Goal: Submit feedback/report problem

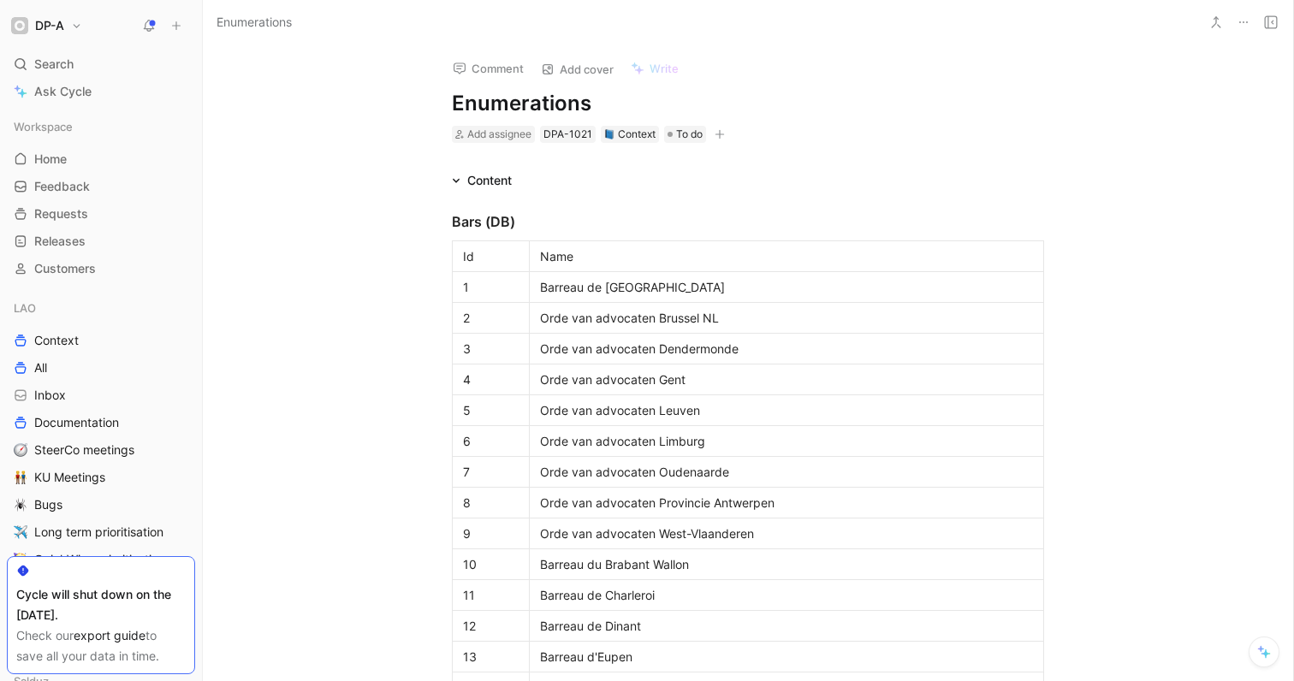
scroll to position [2724, 0]
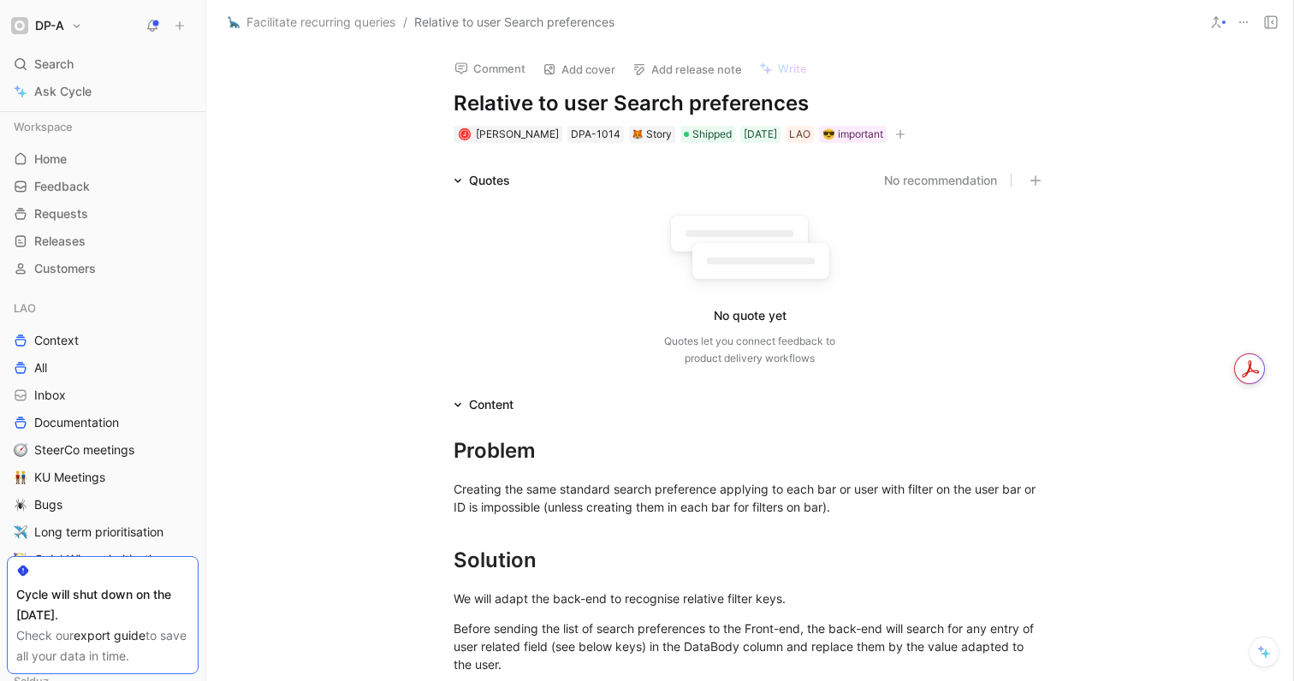
scroll to position [622, 0]
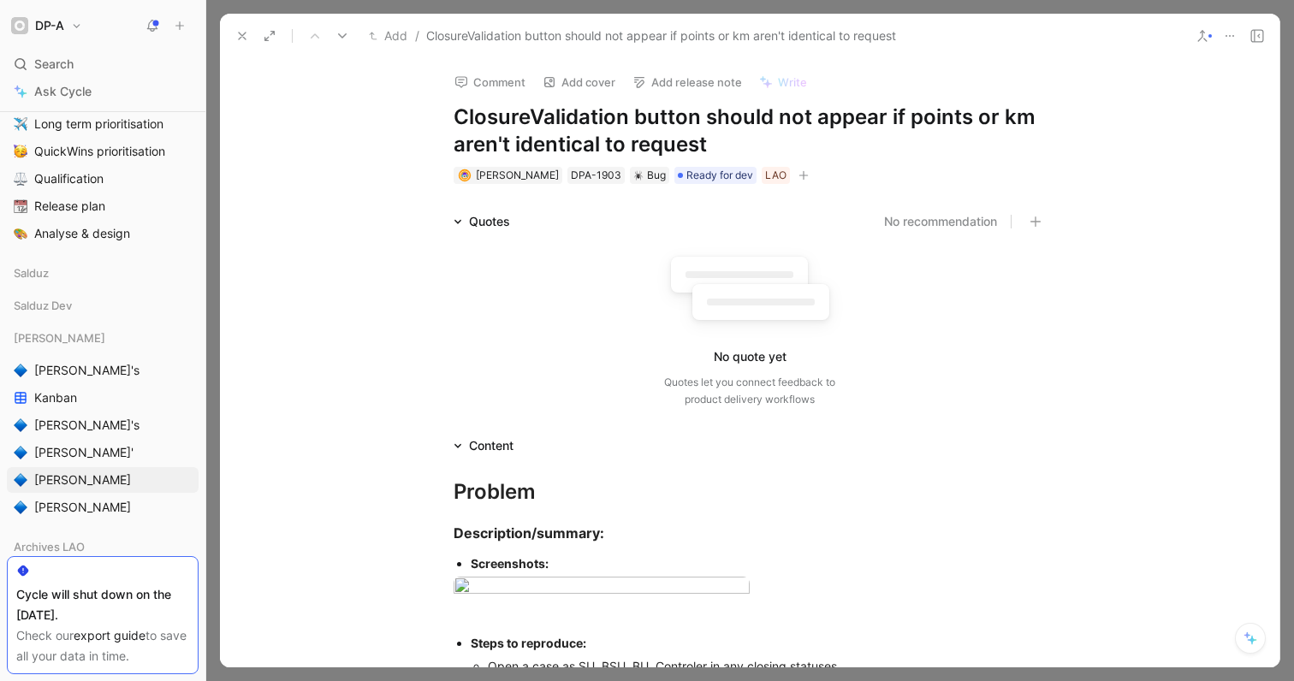
scroll to position [375, 0]
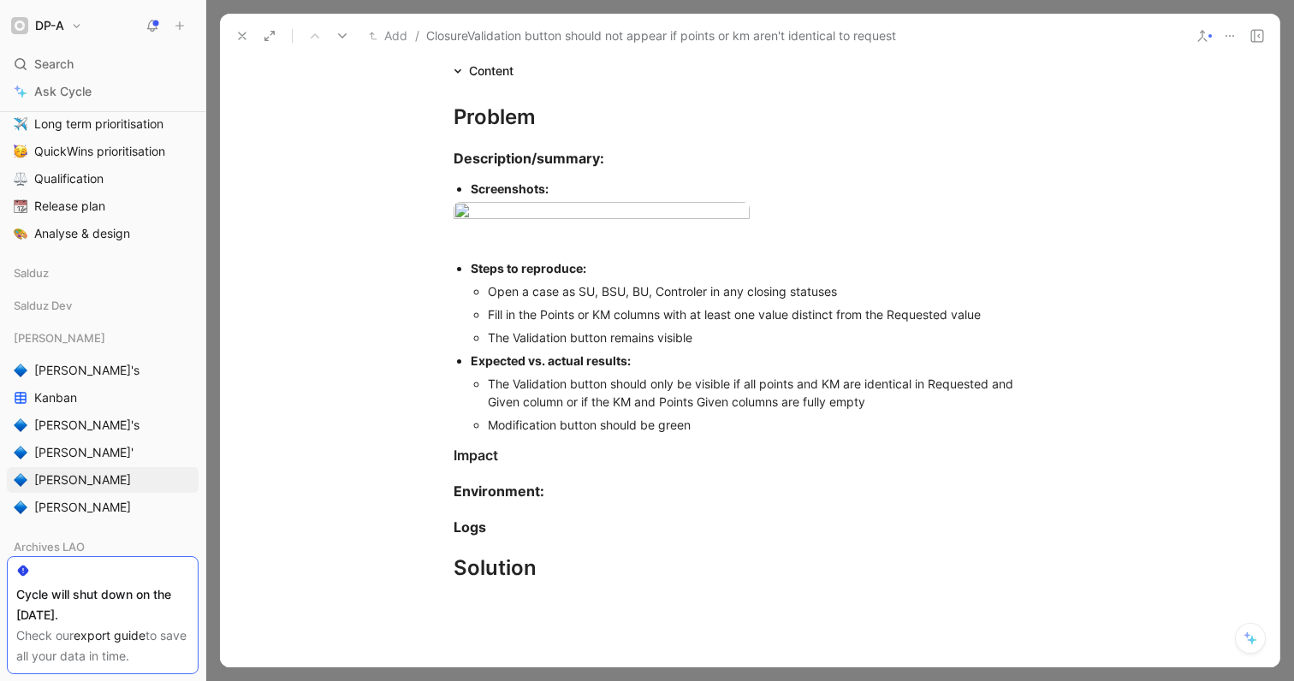
click at [241, 31] on icon at bounding box center [242, 36] width 14 height 14
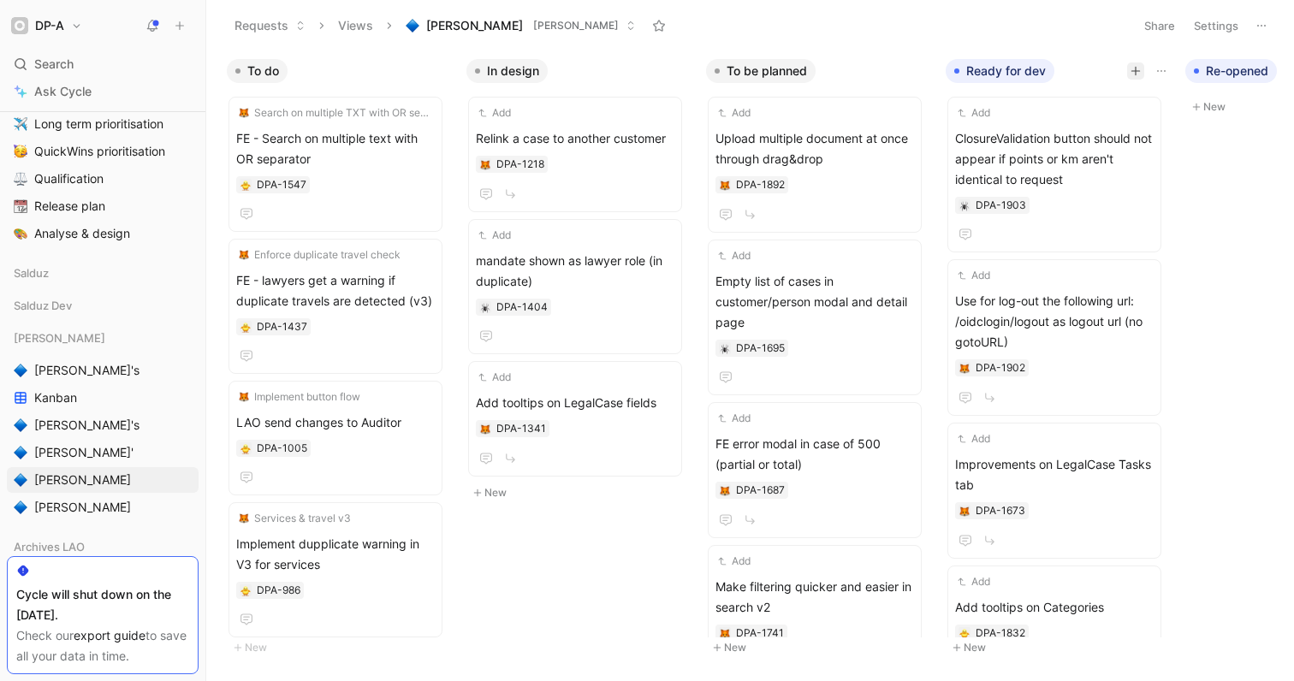
click at [1135, 73] on icon "button" at bounding box center [1135, 71] width 1 height 9
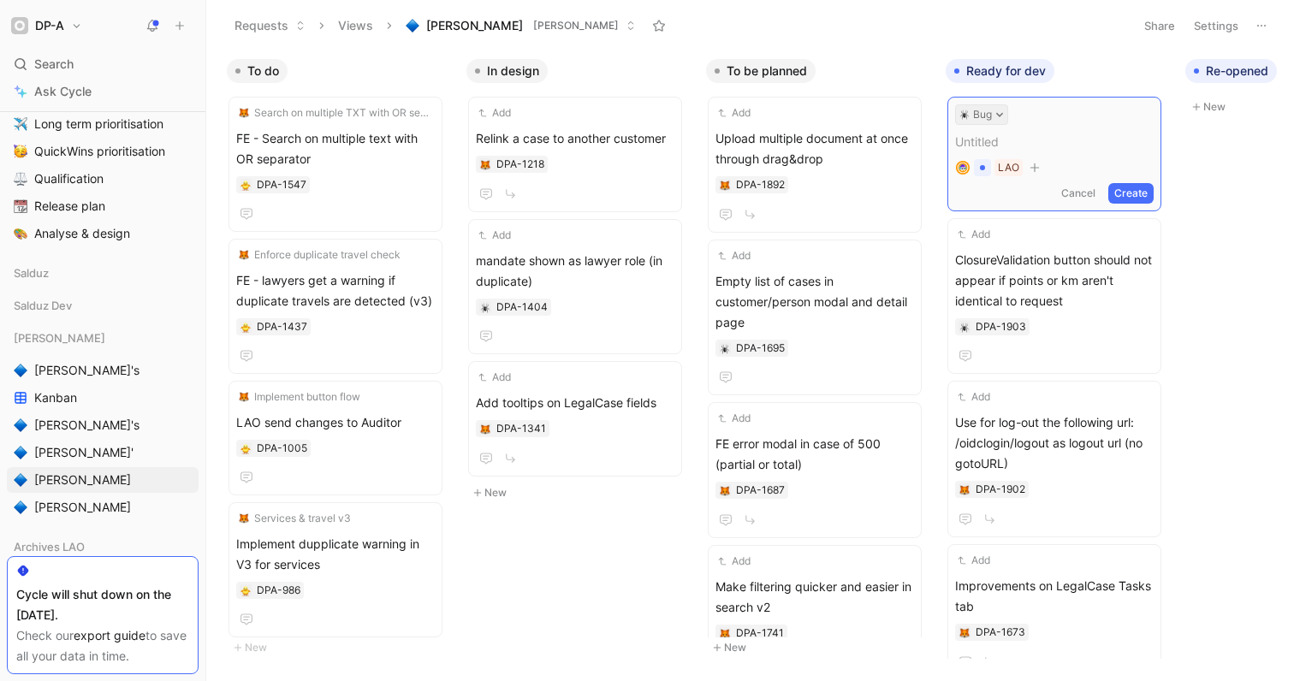
click at [994, 119] on button "Bug" at bounding box center [981, 114] width 53 height 21
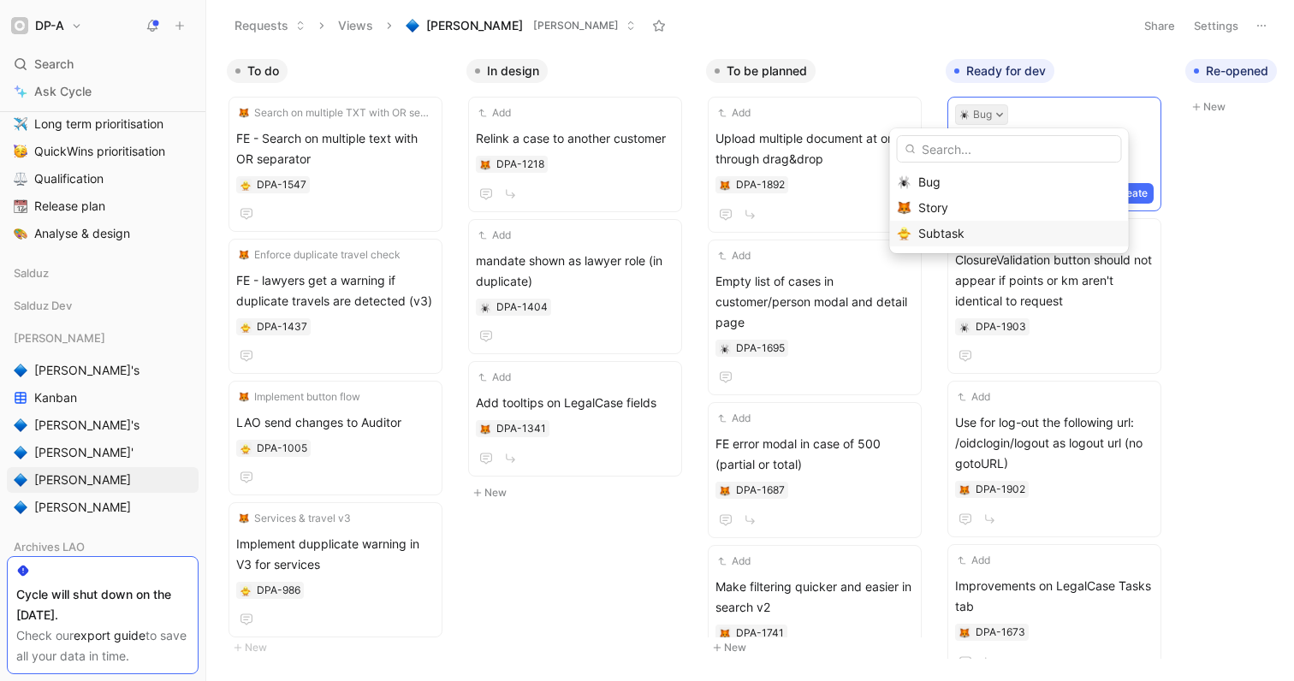
click at [967, 233] on div "Subtask" at bounding box center [1019, 233] width 203 height 21
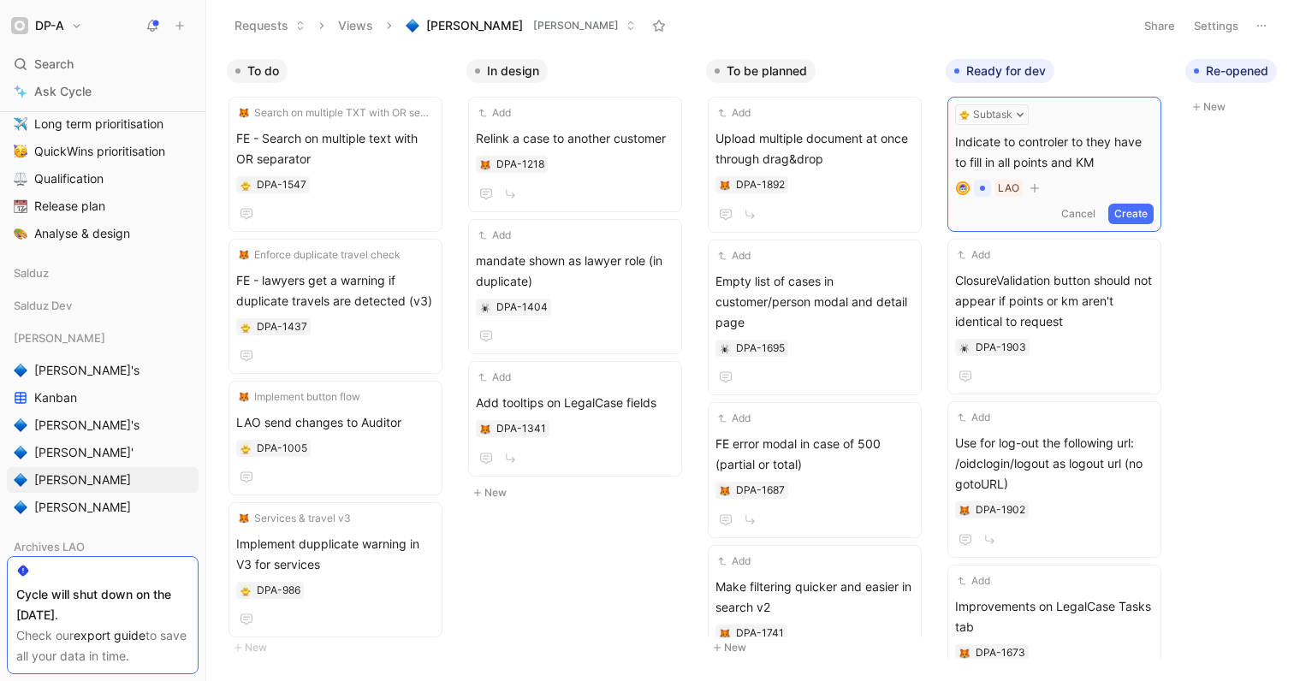
click at [1148, 216] on button "Create" at bounding box center [1130, 214] width 45 height 21
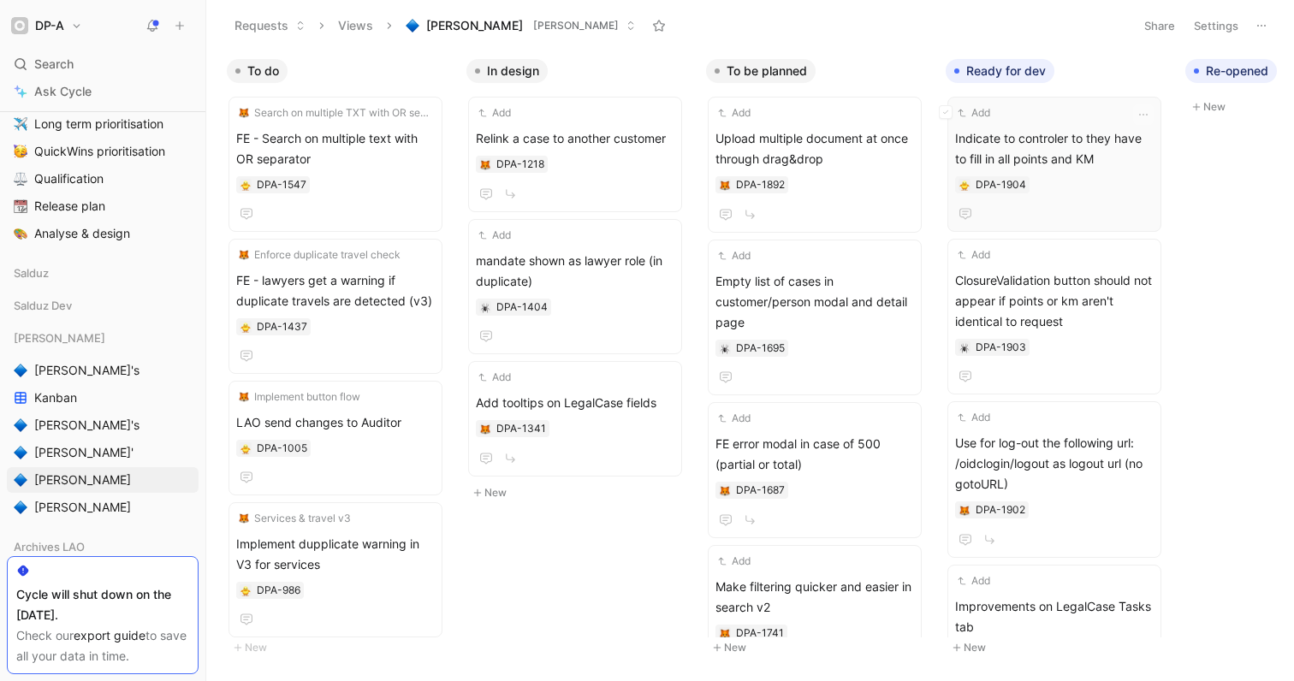
click at [1057, 154] on span "Indicate to controler to they have to fill in all points and KM" at bounding box center [1054, 148] width 199 height 41
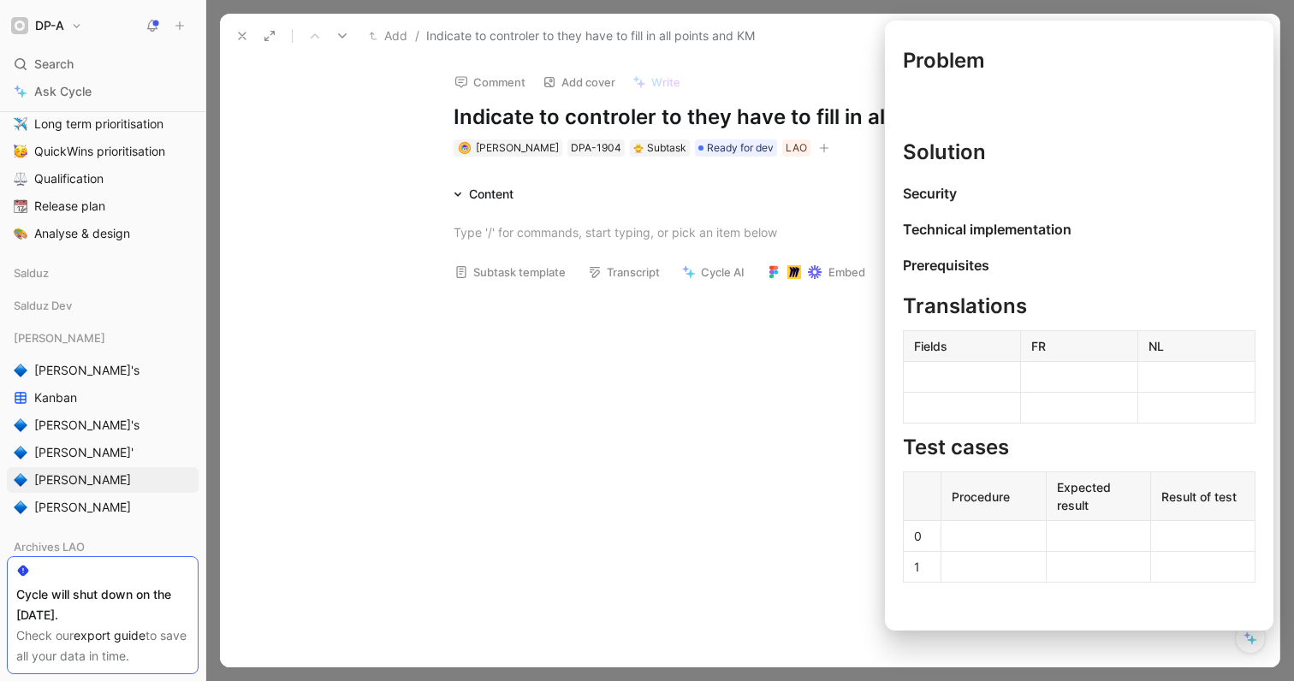
click at [504, 282] on button "Subtask template" at bounding box center [510, 272] width 127 height 24
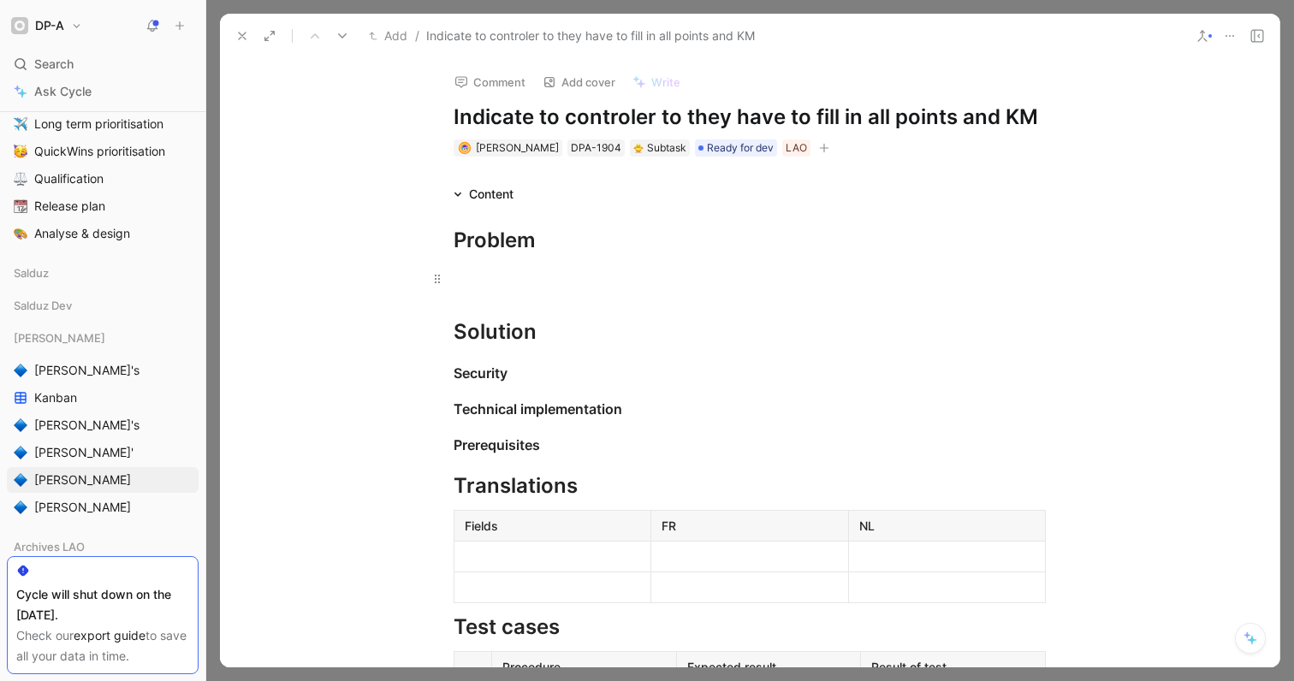
click at [527, 267] on p at bounding box center [749, 278] width 657 height 28
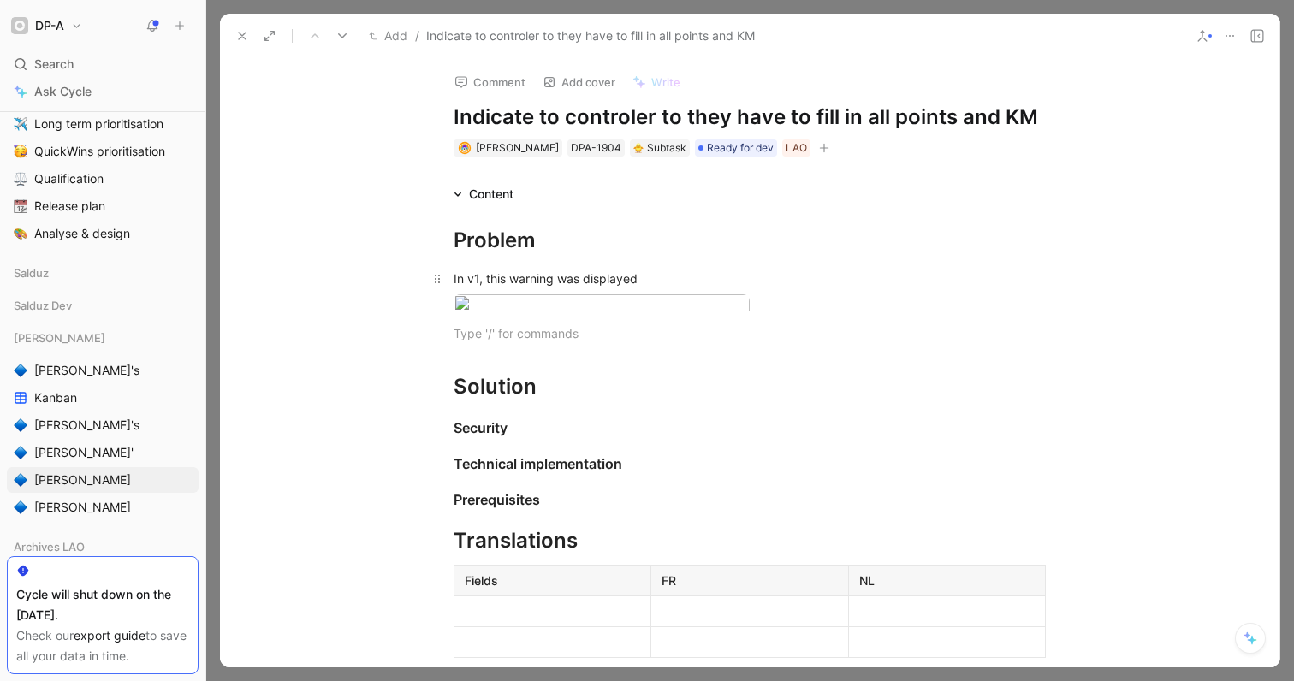
click at [672, 281] on div "In v1, this warning was displayed" at bounding box center [750, 279] width 592 height 18
click at [550, 402] on div "Solution" at bounding box center [750, 386] width 592 height 31
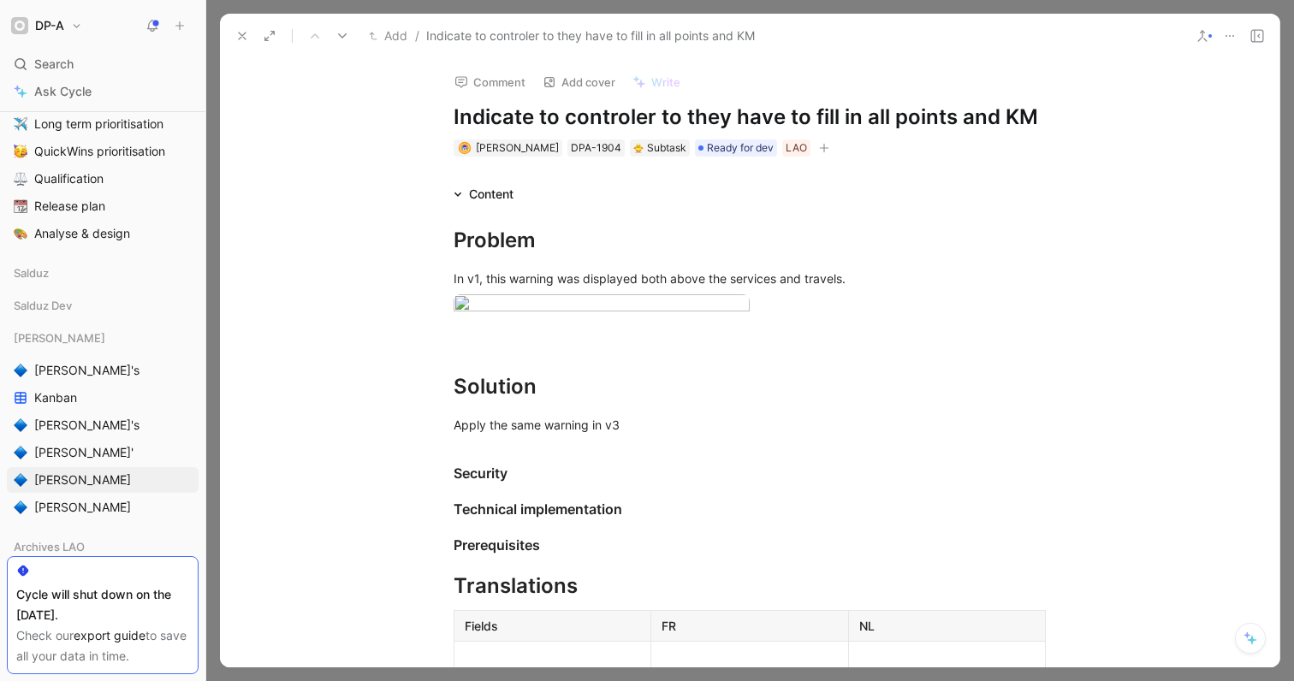
click at [230, 27] on button at bounding box center [242, 36] width 24 height 24
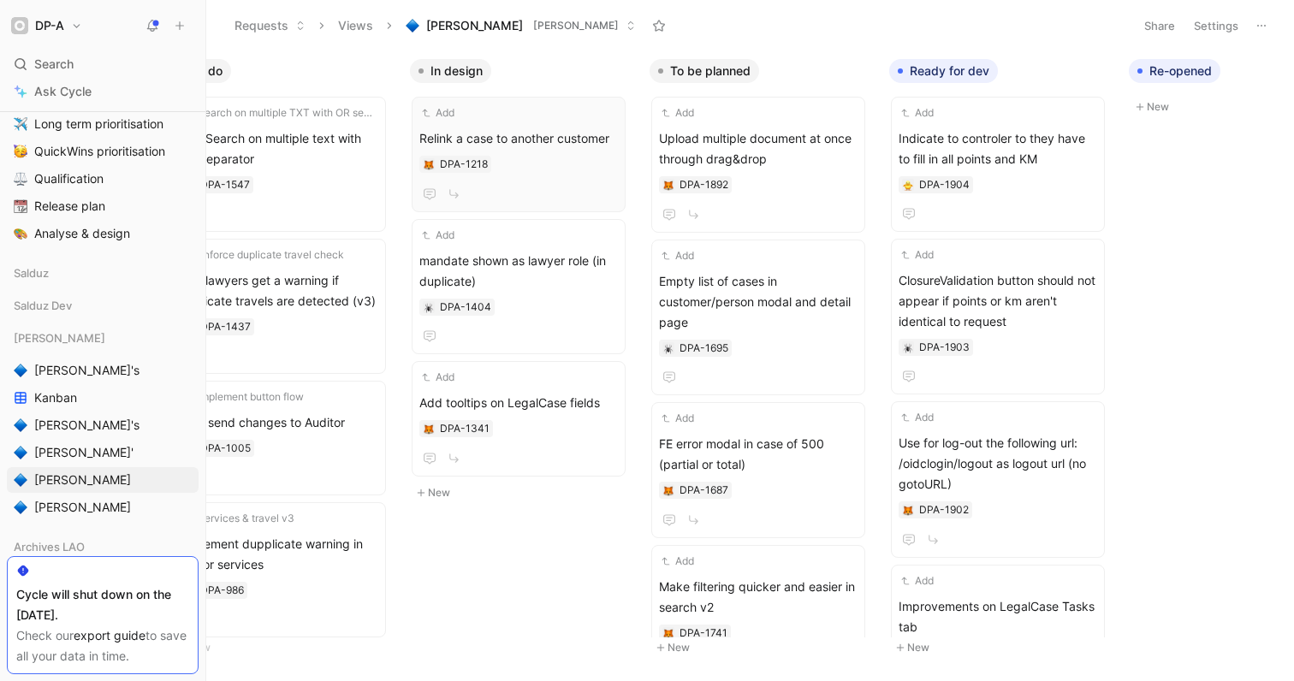
scroll to position [0, 256]
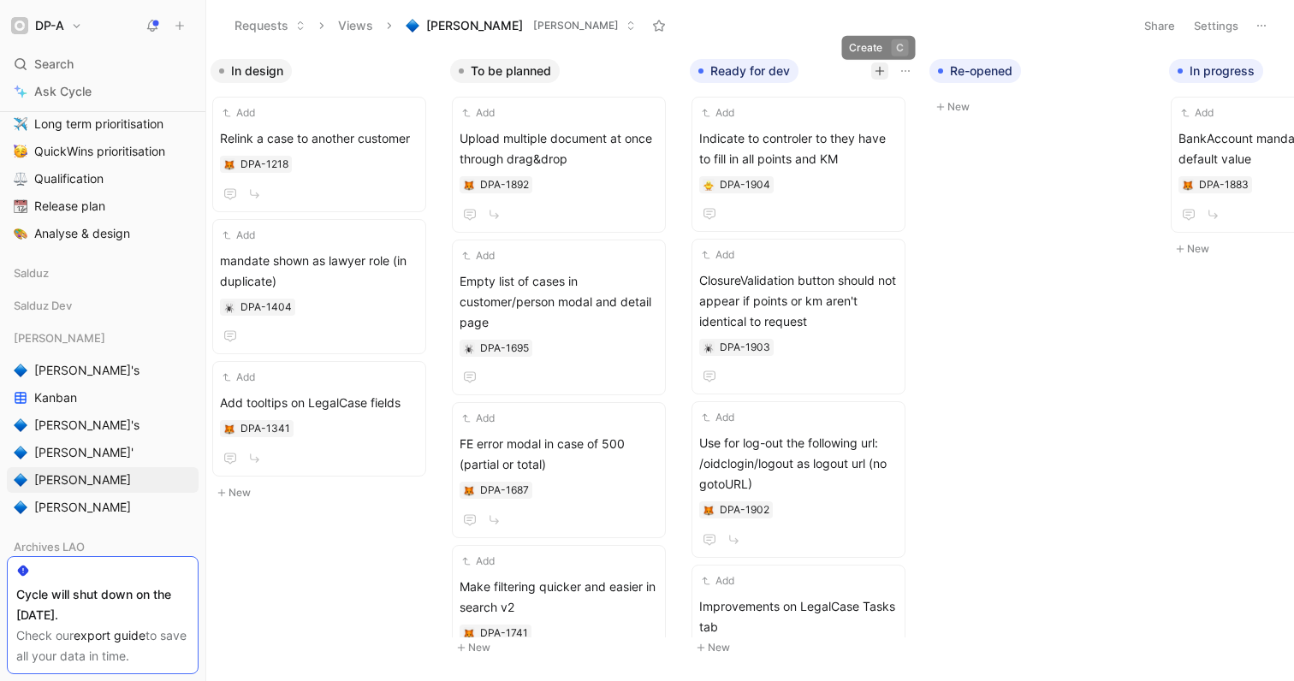
click at [880, 71] on icon "button" at bounding box center [879, 70] width 9 height 1
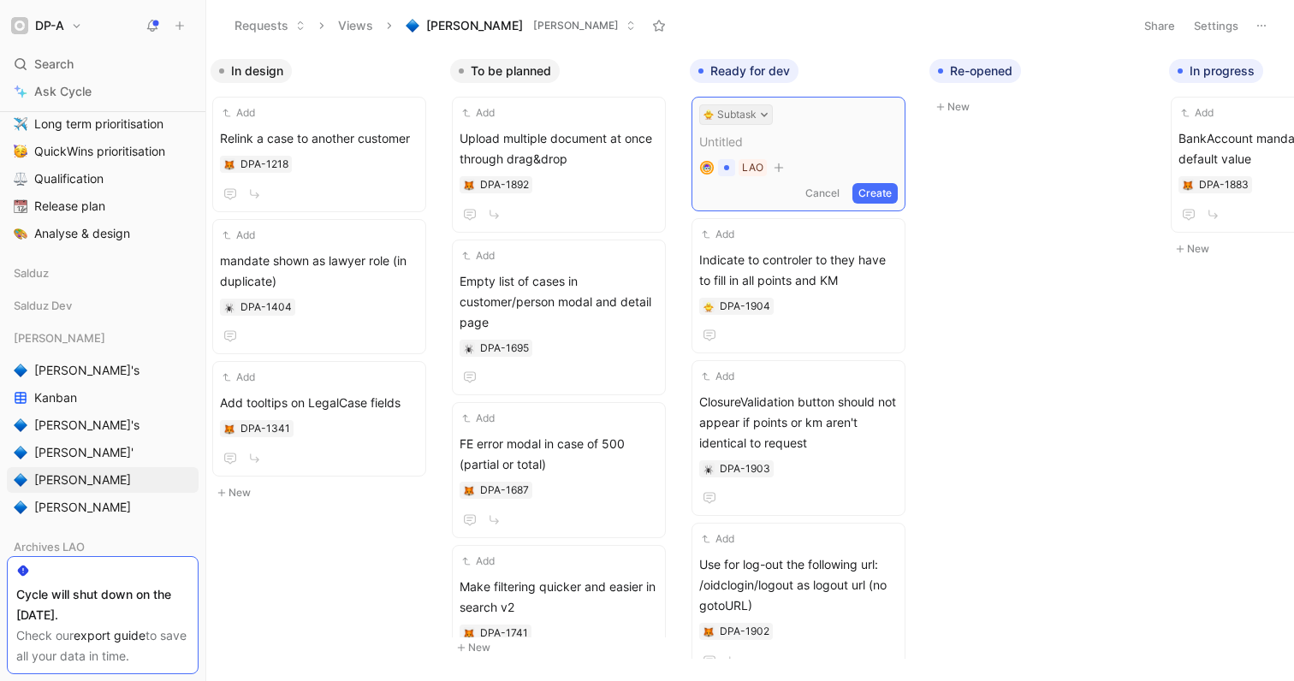
click at [765, 114] on icon at bounding box center [764, 115] width 7 height 4
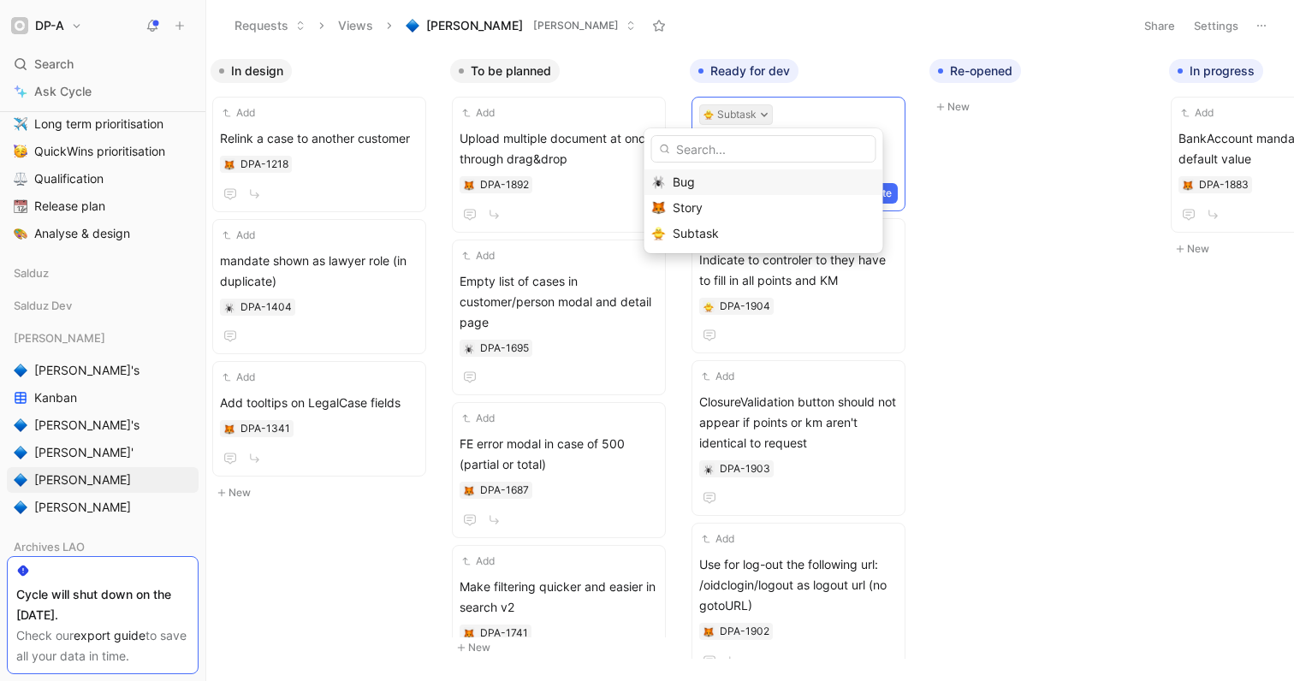
click at [726, 183] on div "Bug" at bounding box center [774, 182] width 203 height 21
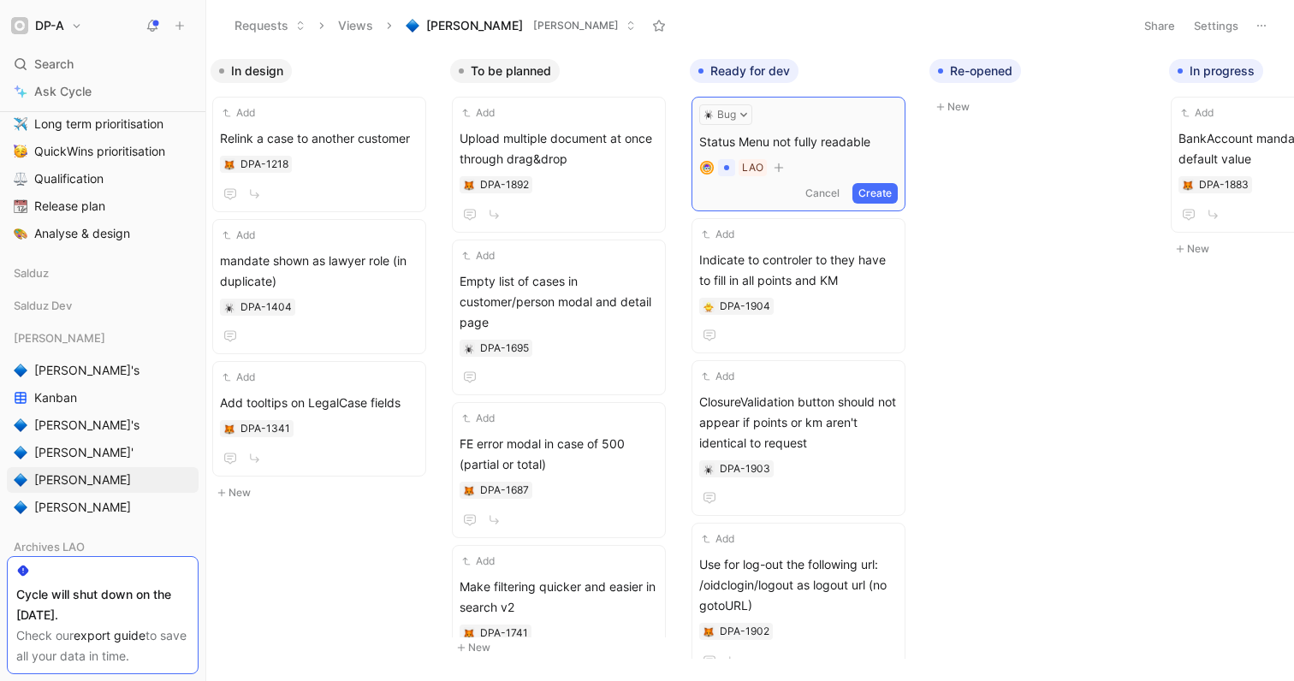
click at [896, 196] on button "Create" at bounding box center [874, 193] width 45 height 21
click at [833, 139] on span "Status Menu not fully readable" at bounding box center [798, 138] width 199 height 21
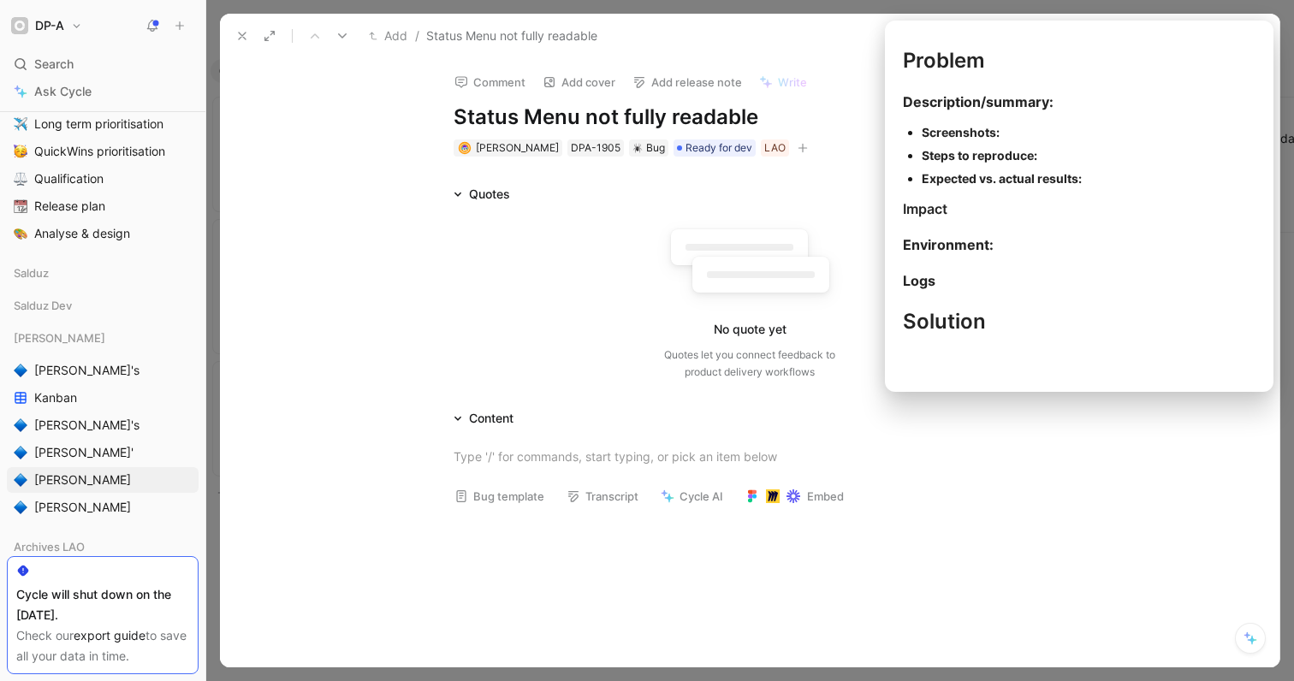
click at [507, 501] on button "Bug template" at bounding box center [499, 496] width 105 height 24
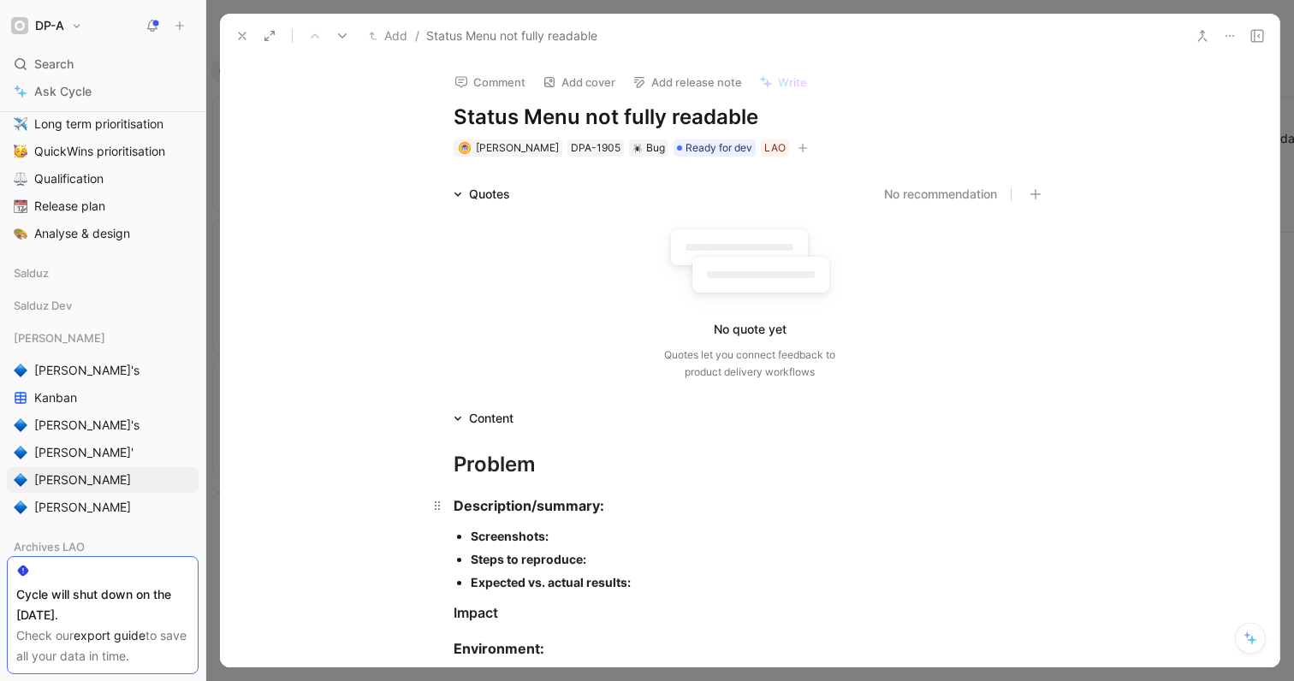
click at [630, 511] on div "Description/summary:" at bounding box center [750, 505] width 592 height 21
click at [562, 543] on div "Screenshots:" at bounding box center [758, 536] width 575 height 18
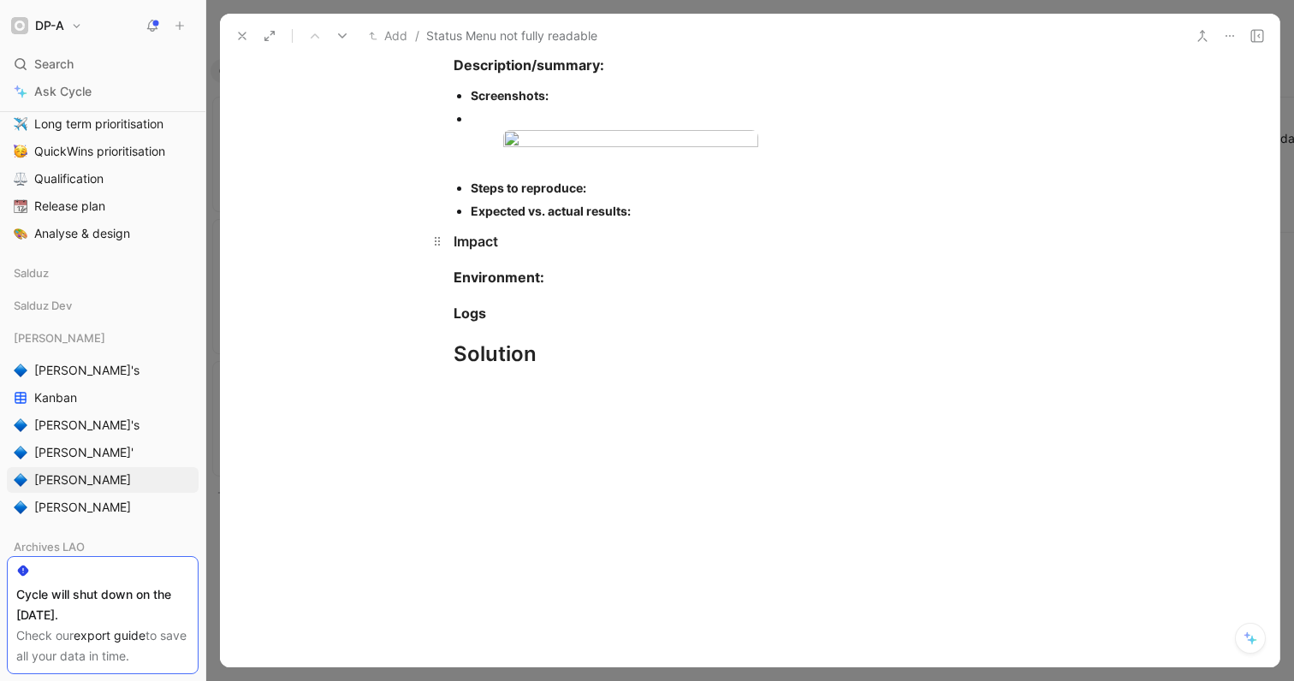
scroll to position [439, 0]
click at [648, 222] on div "Expected vs. actual results:" at bounding box center [758, 213] width 575 height 18
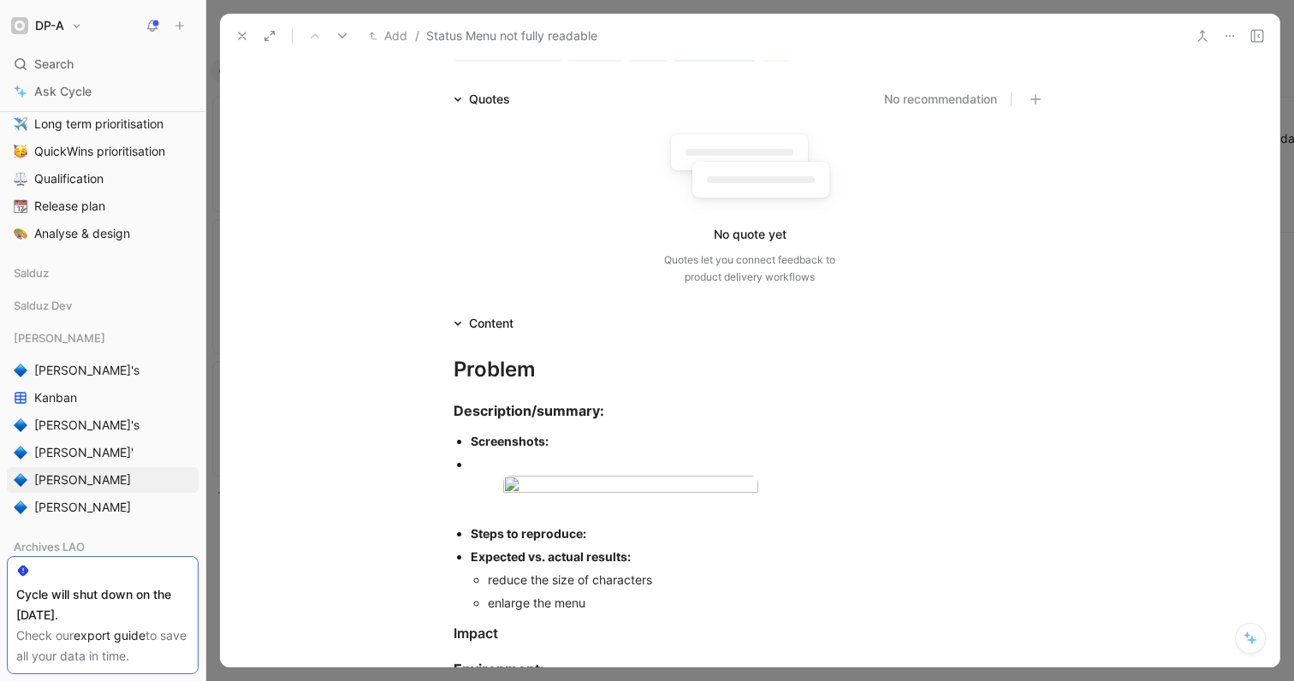
scroll to position [0, 0]
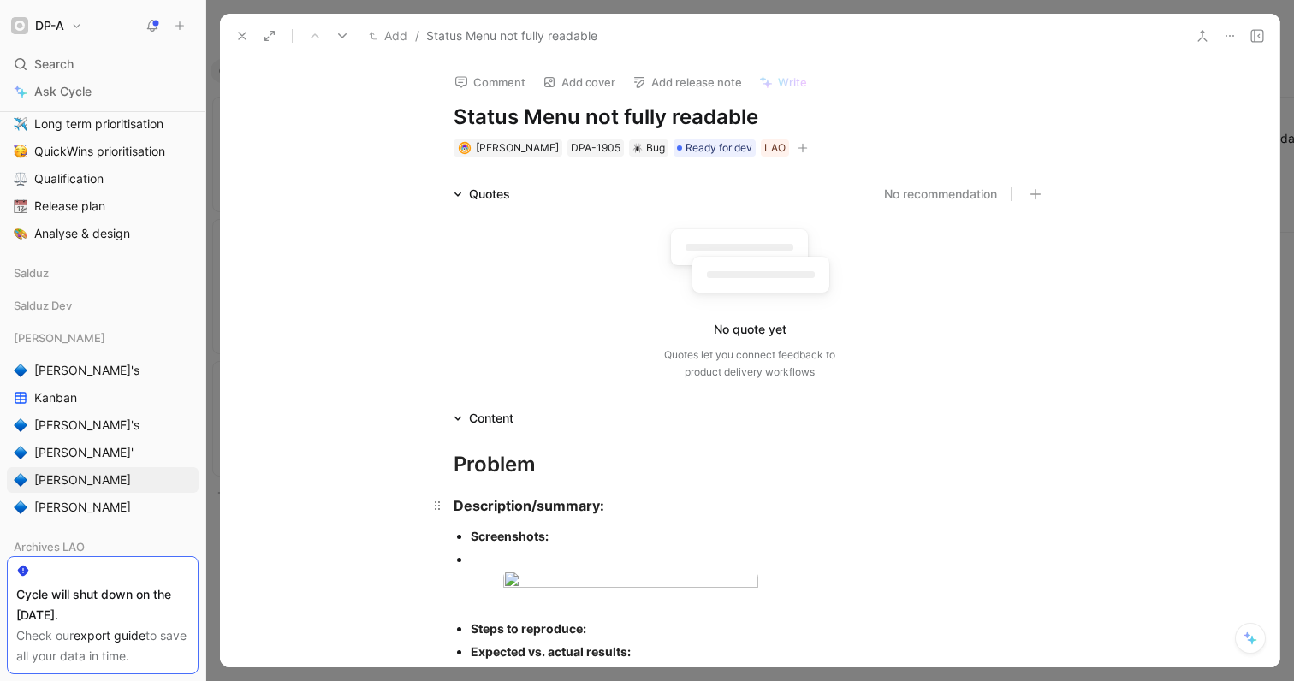
click at [628, 510] on div "Description/summary:" at bounding box center [750, 505] width 592 height 21
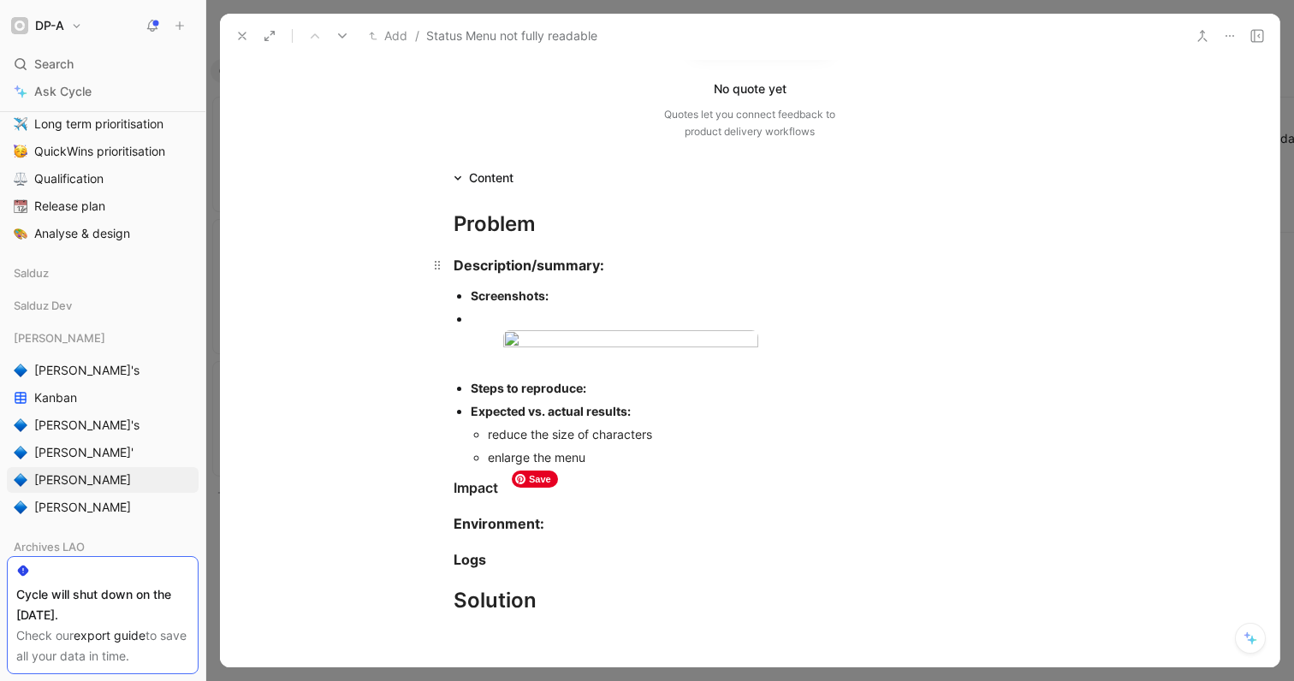
scroll to position [245, 0]
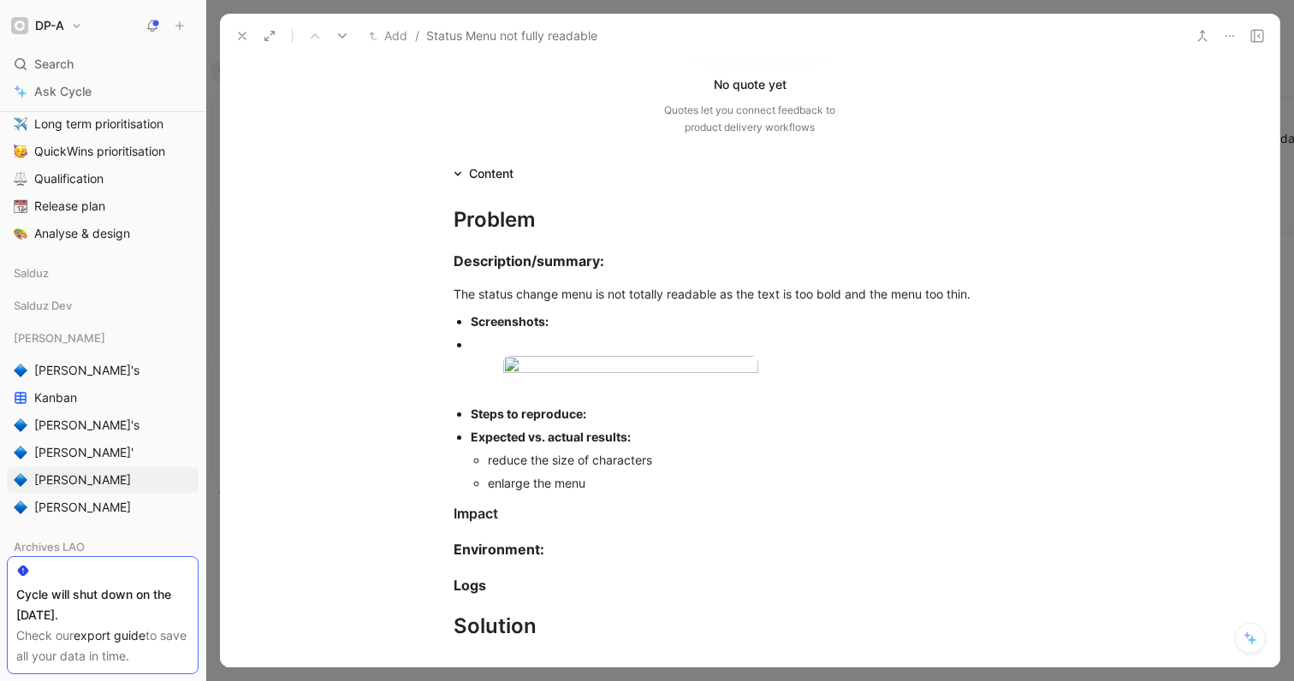
click at [242, 42] on icon at bounding box center [242, 36] width 14 height 14
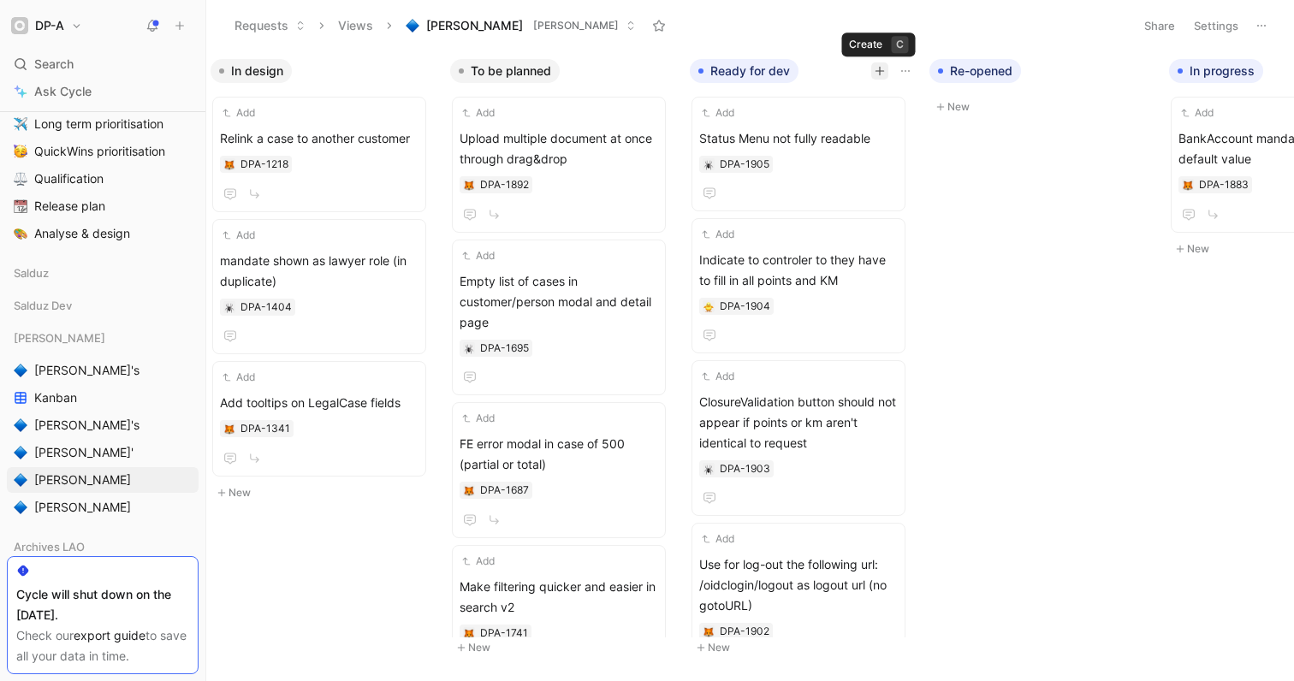
click at [878, 67] on icon "button" at bounding box center [880, 71] width 10 height 10
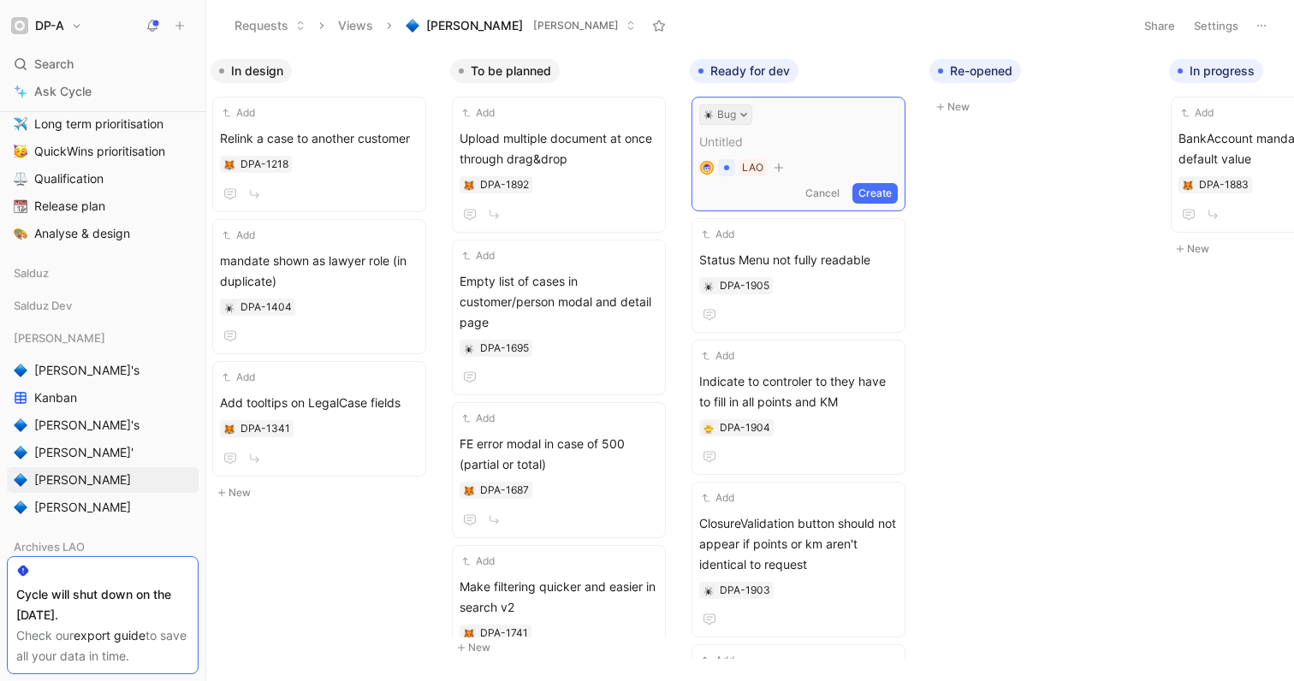
click at [739, 121] on button "Bug" at bounding box center [725, 114] width 53 height 21
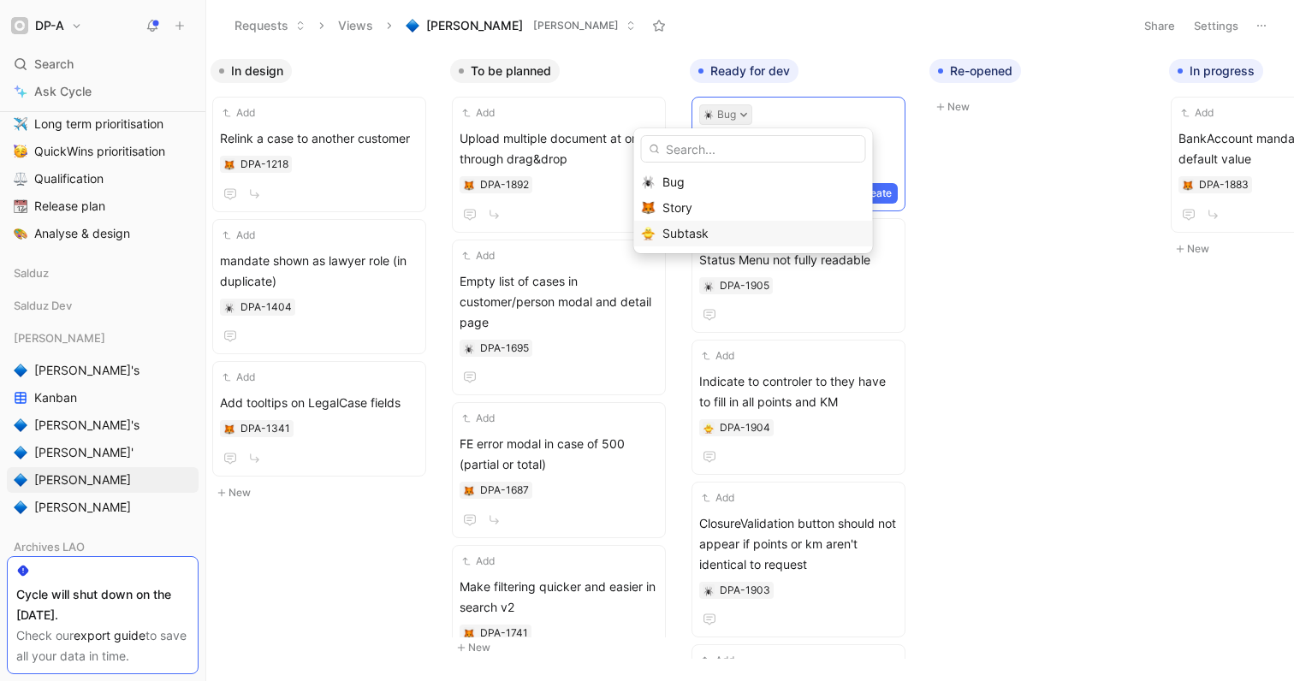
click at [738, 227] on div "Subtask" at bounding box center [763, 233] width 203 height 21
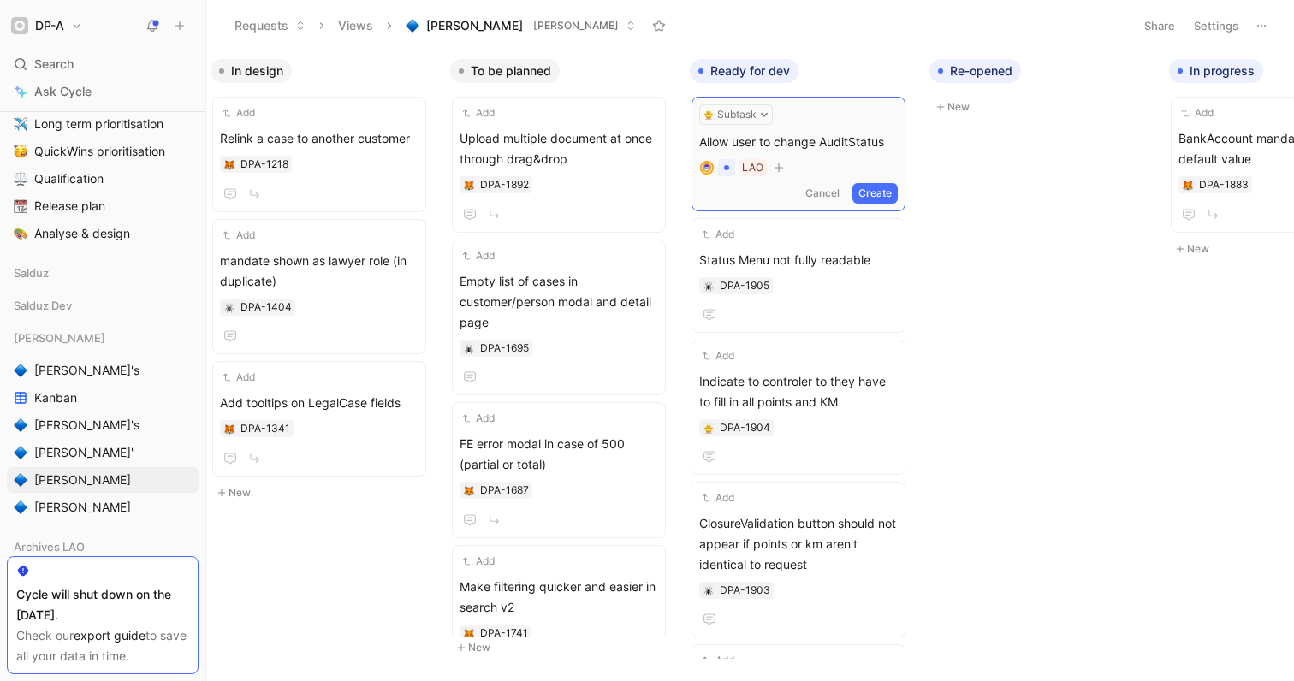
click at [881, 189] on button "Create" at bounding box center [874, 193] width 45 height 21
click at [836, 143] on span "Allow user to change AuditStatus" at bounding box center [798, 138] width 199 height 21
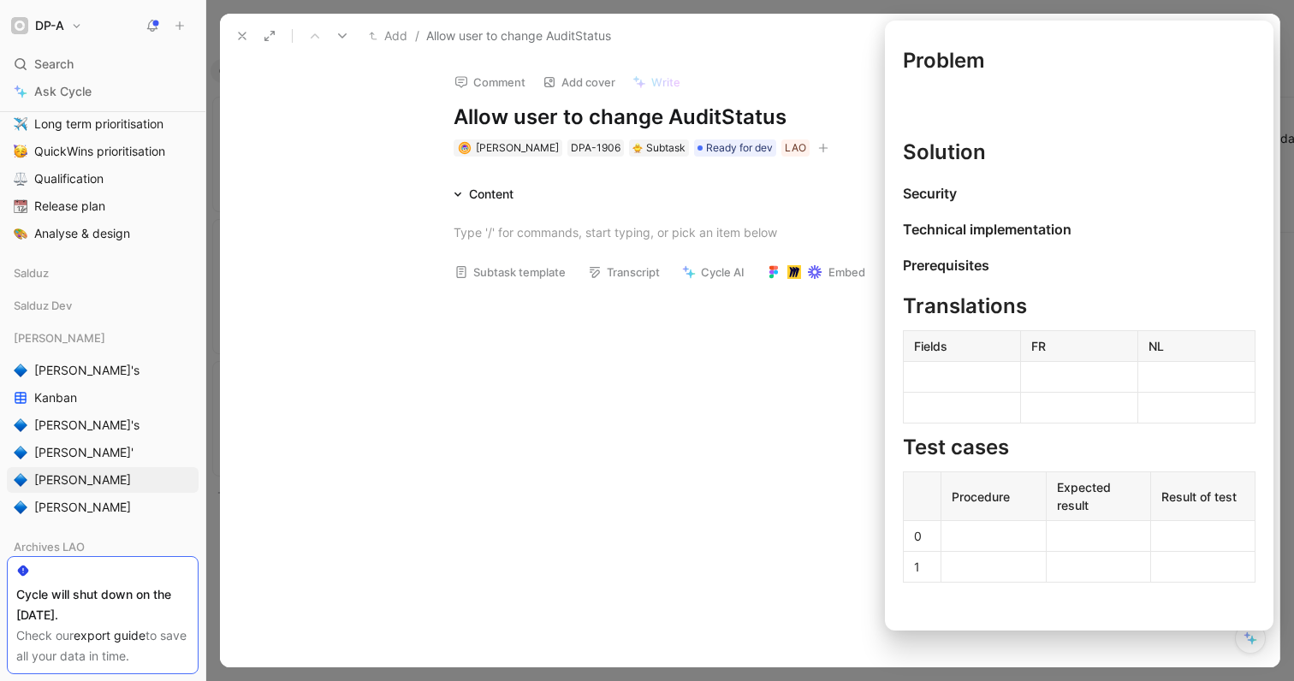
click at [505, 272] on button "Subtask template" at bounding box center [510, 272] width 127 height 24
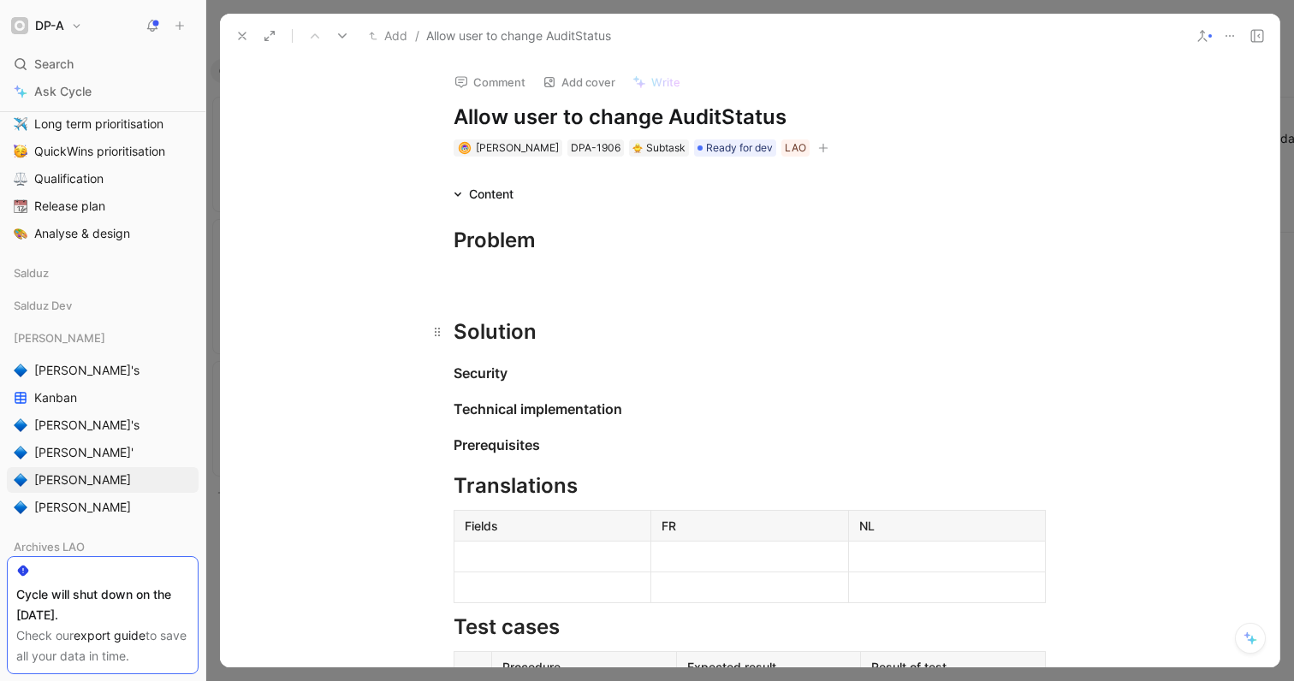
click at [559, 342] on div "Solution" at bounding box center [750, 332] width 592 height 31
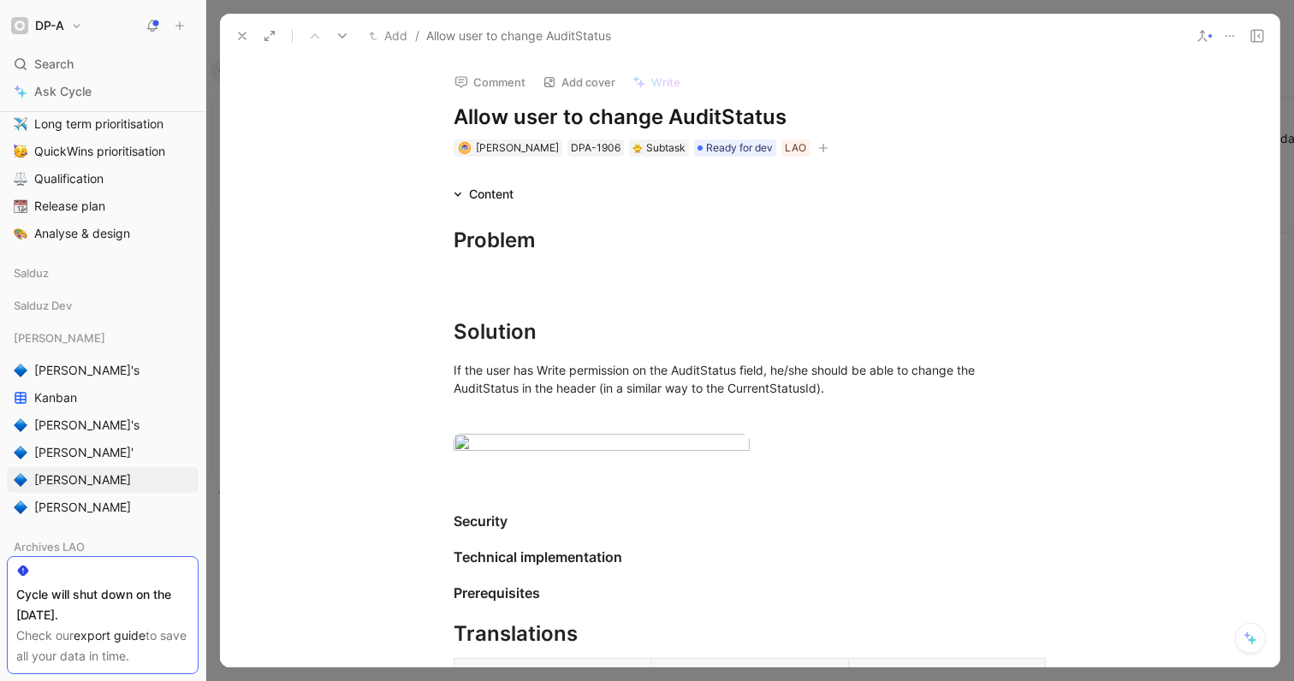
click at [243, 38] on icon at bounding box center [242, 36] width 14 height 14
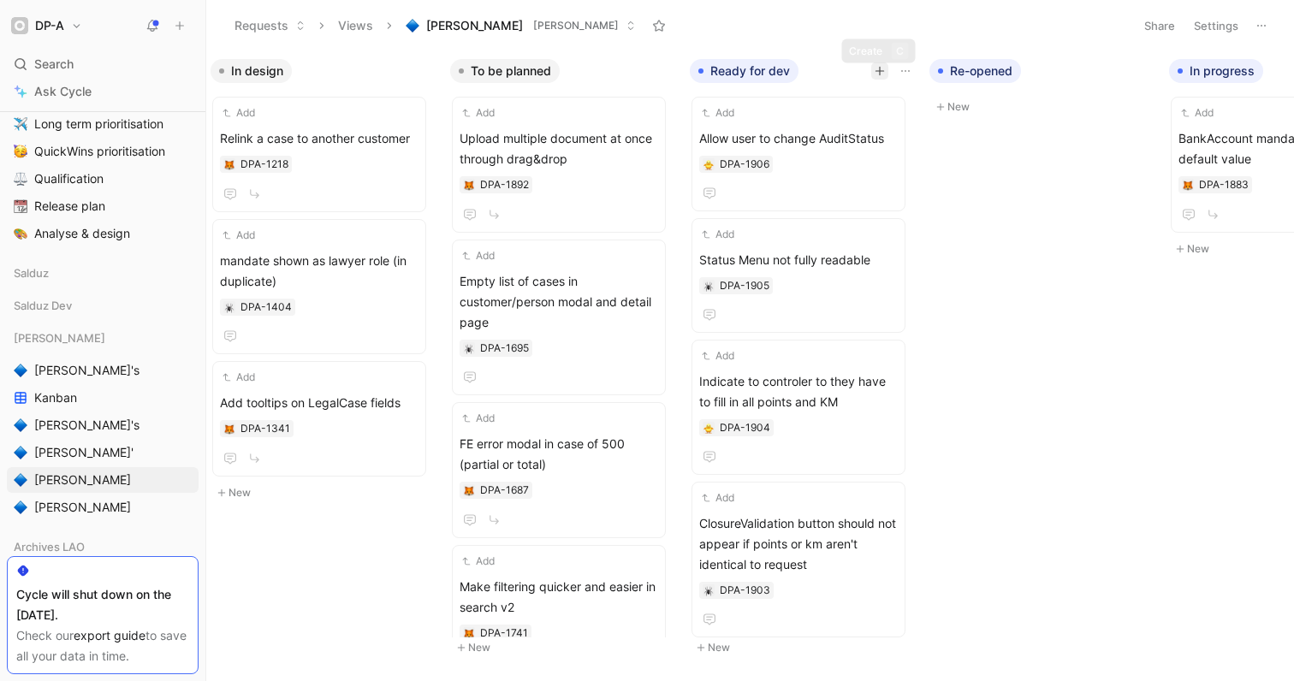
click at [880, 74] on icon "button" at bounding box center [879, 71] width 1 height 9
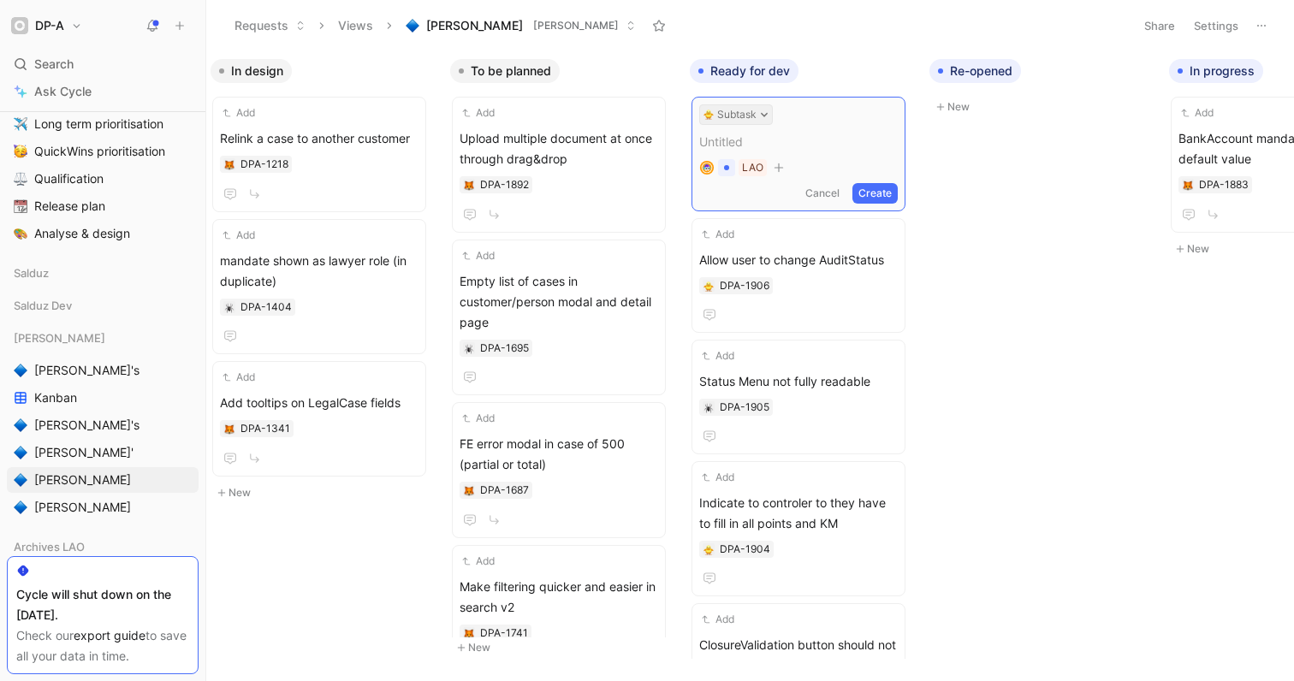
click at [756, 119] on button "Subtask" at bounding box center [736, 114] width 74 height 21
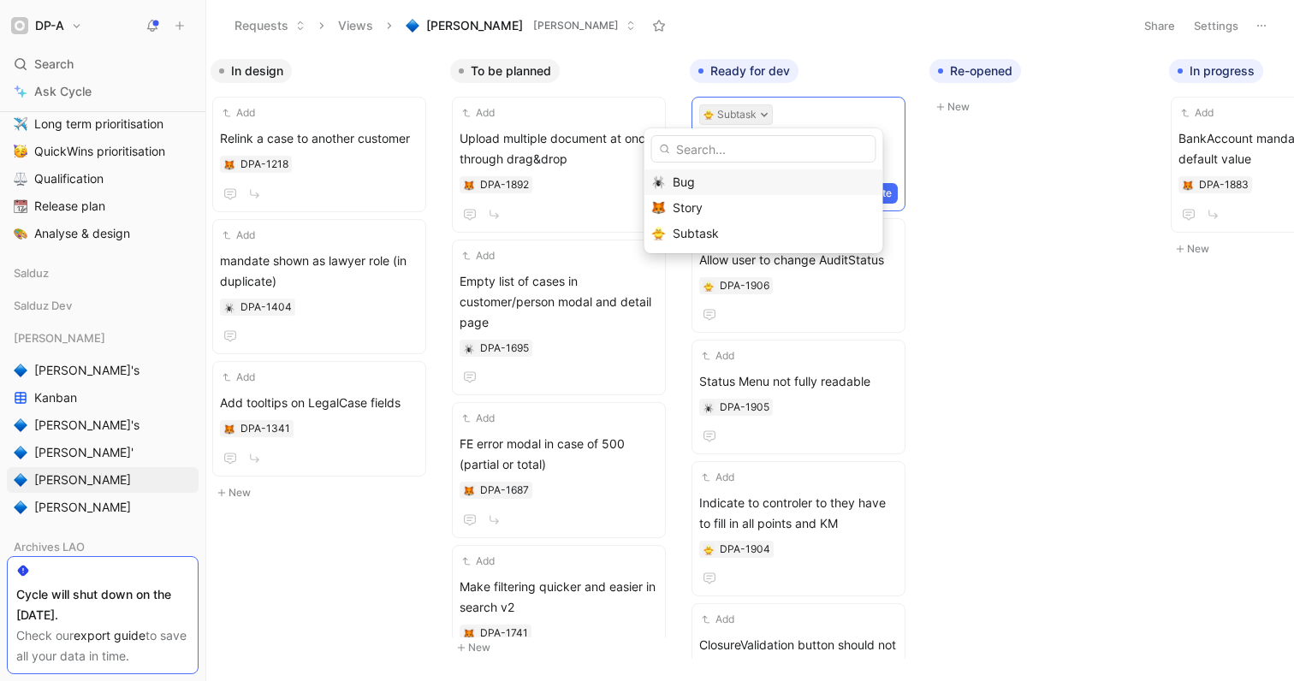
click at [731, 187] on div "Bug" at bounding box center [774, 182] width 203 height 21
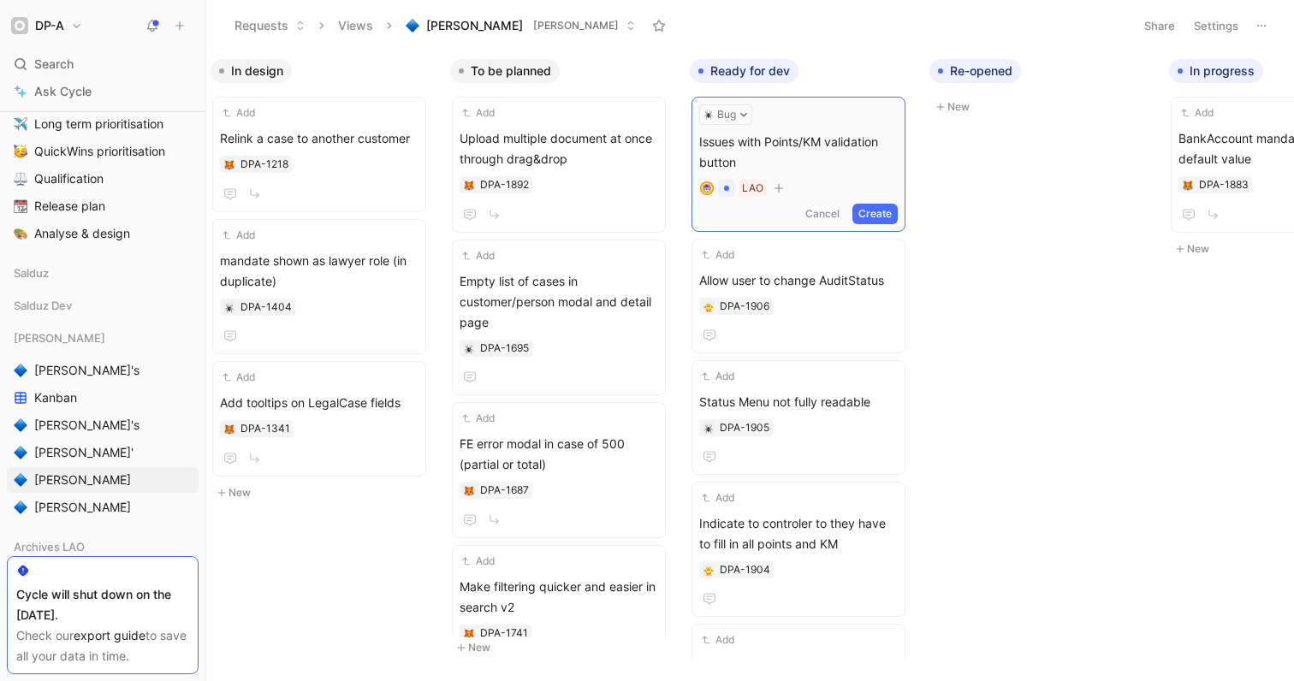
click at [892, 214] on button "Create" at bounding box center [874, 214] width 45 height 21
click at [846, 142] on span "Issues with Points/KM validation button" at bounding box center [798, 148] width 199 height 41
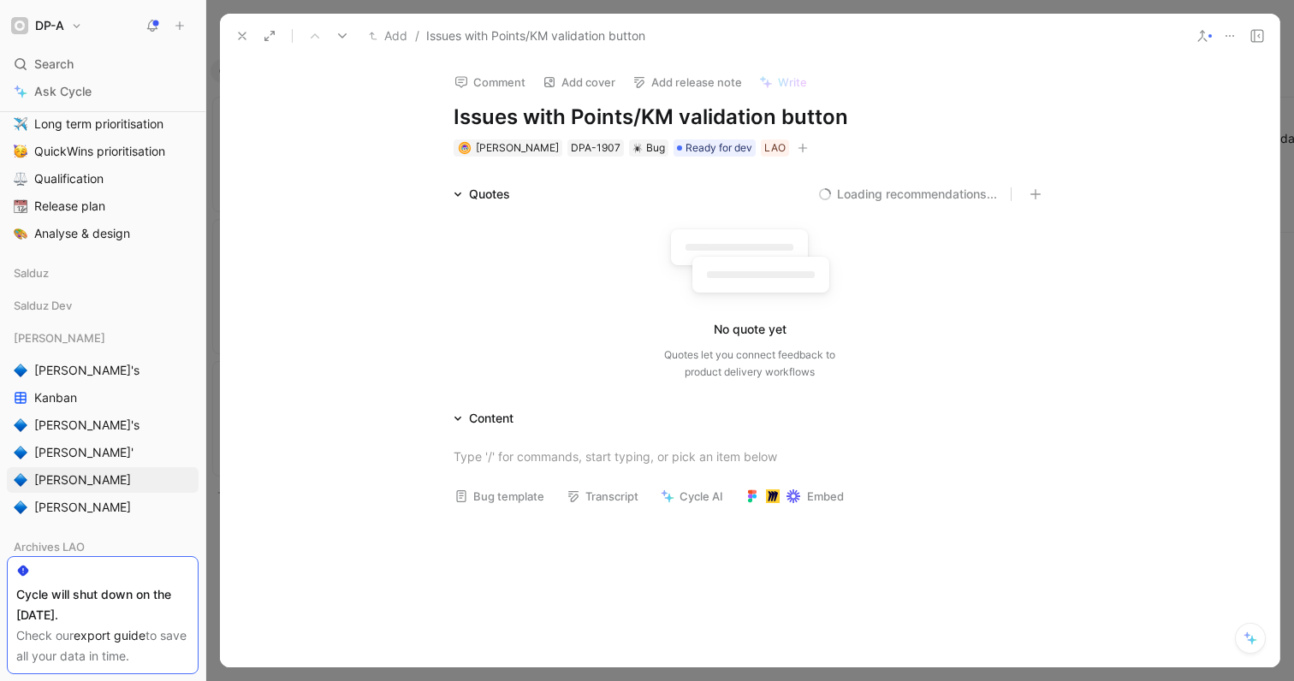
click at [506, 504] on button "Bug template" at bounding box center [499, 496] width 105 height 24
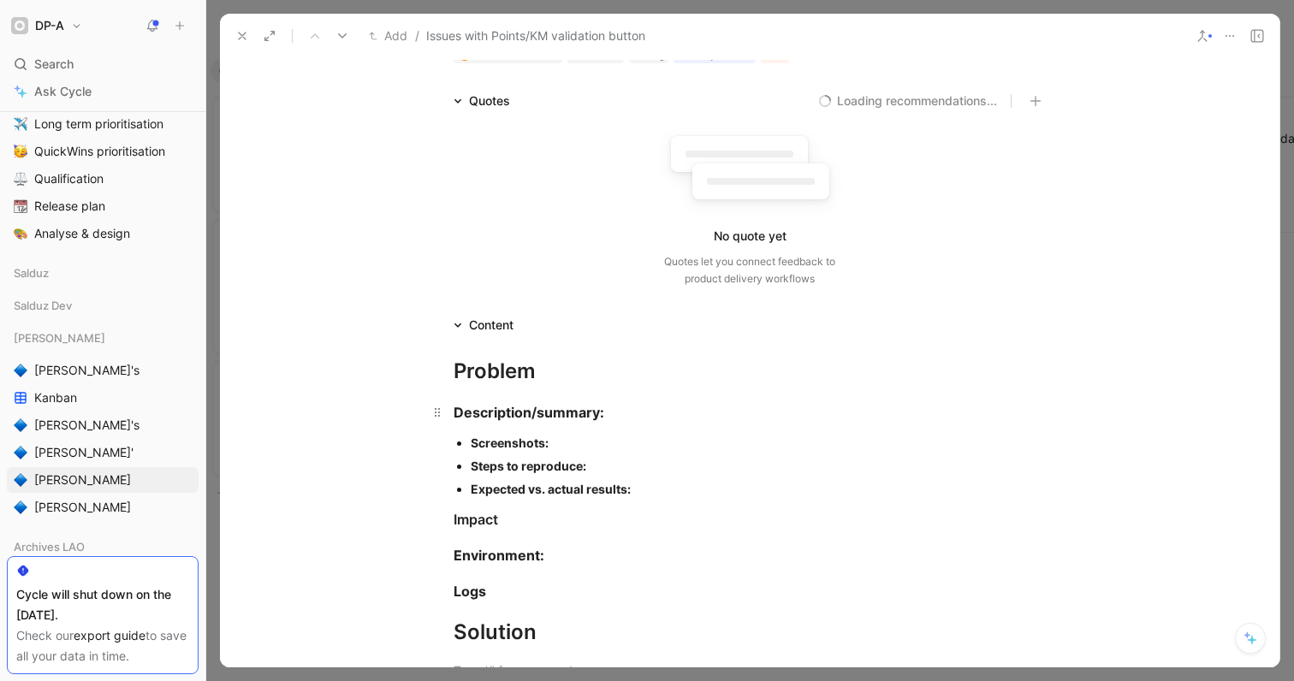
scroll to position [157, 0]
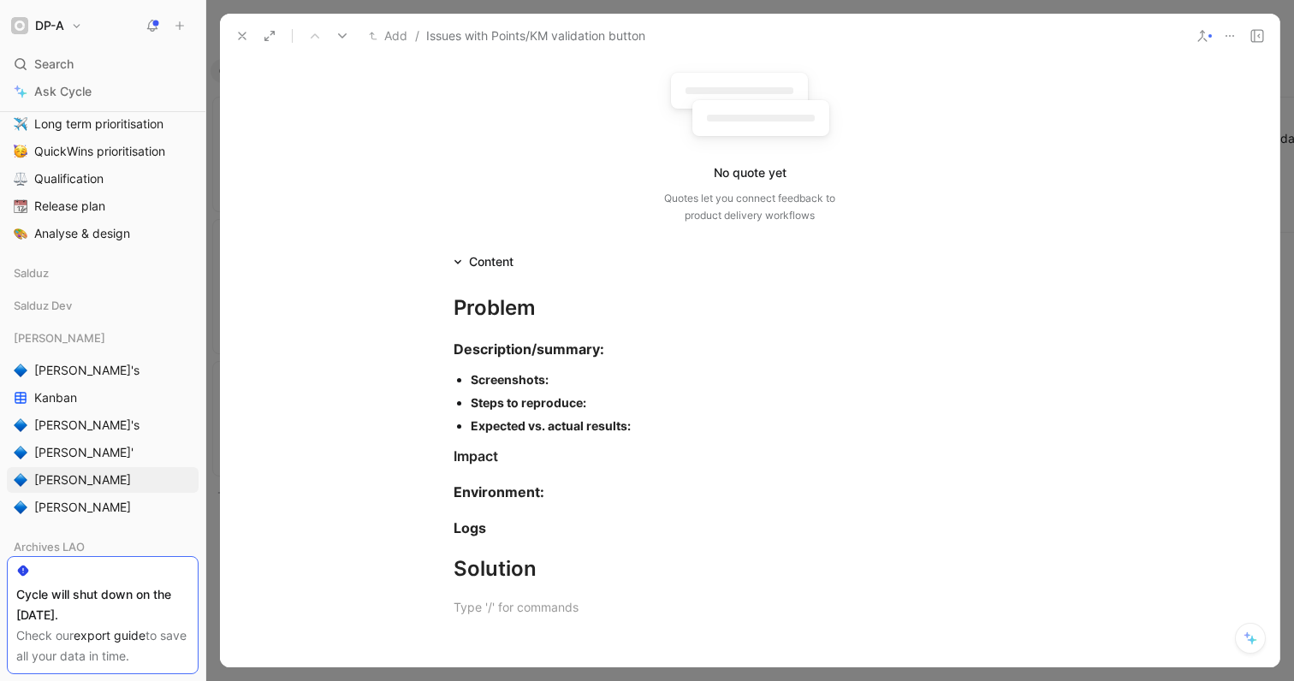
click at [550, 388] on div "Screenshots:" at bounding box center [758, 380] width 575 height 18
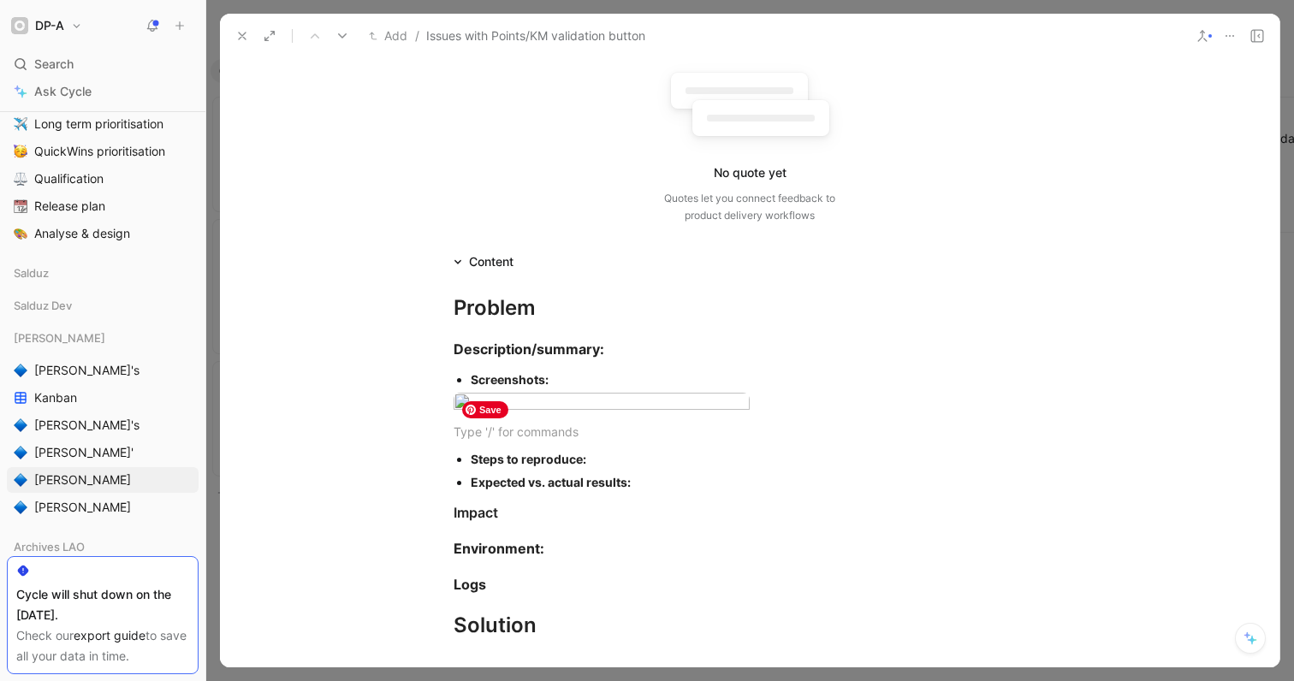
click at [603, 390] on p "Screenshots:" at bounding box center [758, 379] width 575 height 23
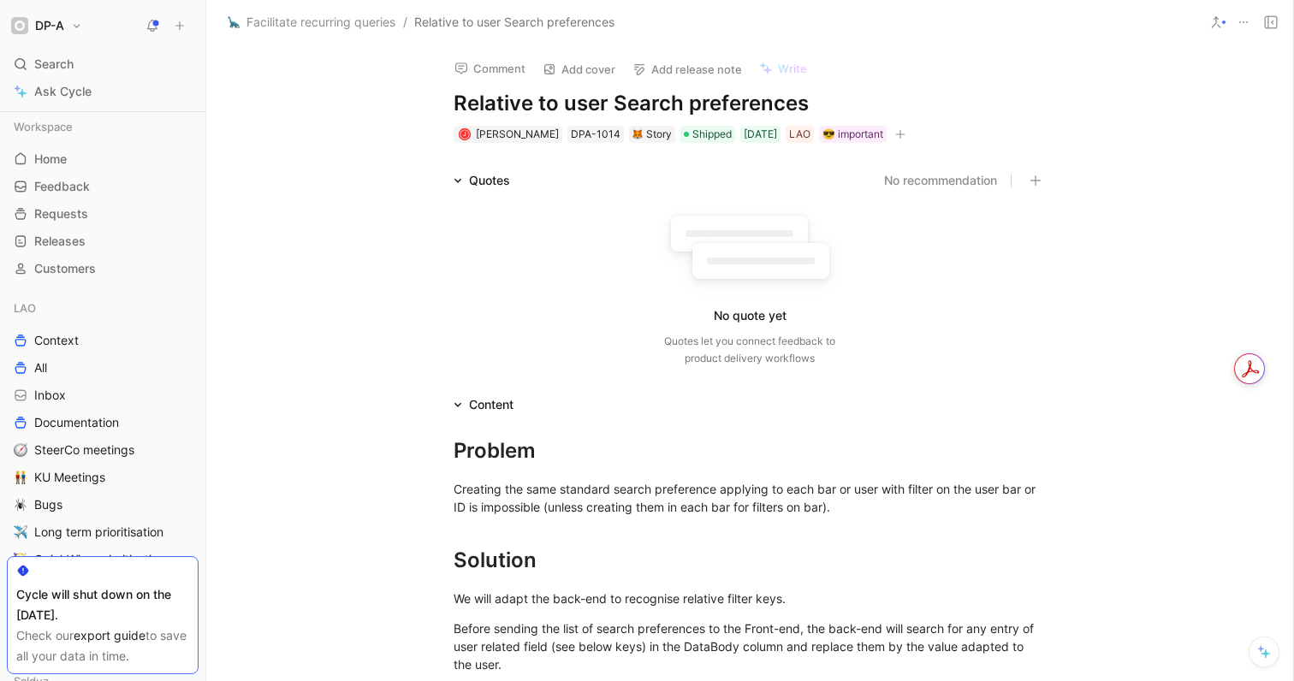
scroll to position [1073, 0]
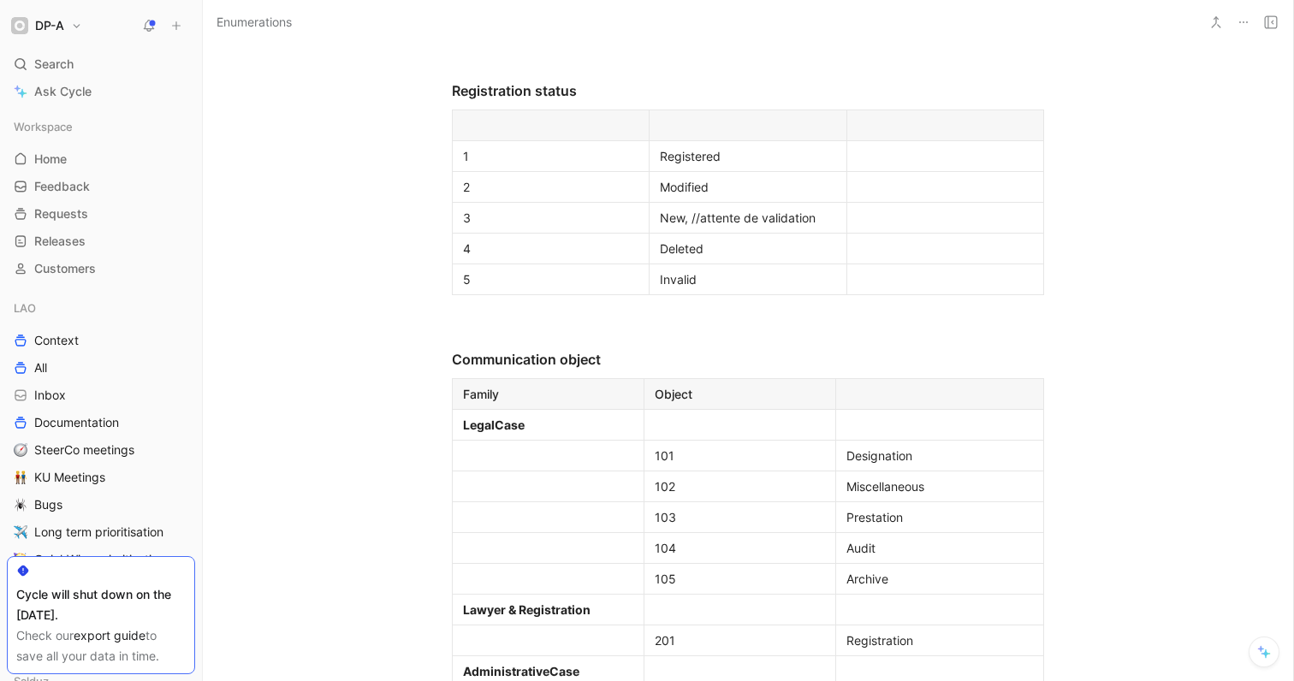
scroll to position [5650, 0]
